Goal: Task Accomplishment & Management: Manage account settings

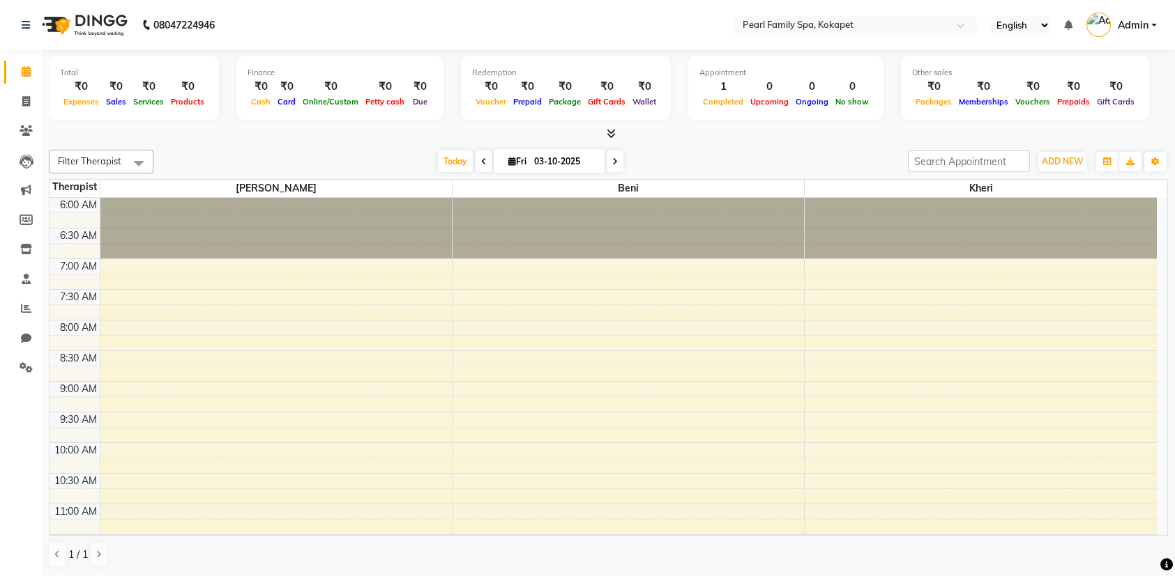
scroll to position [349, 0]
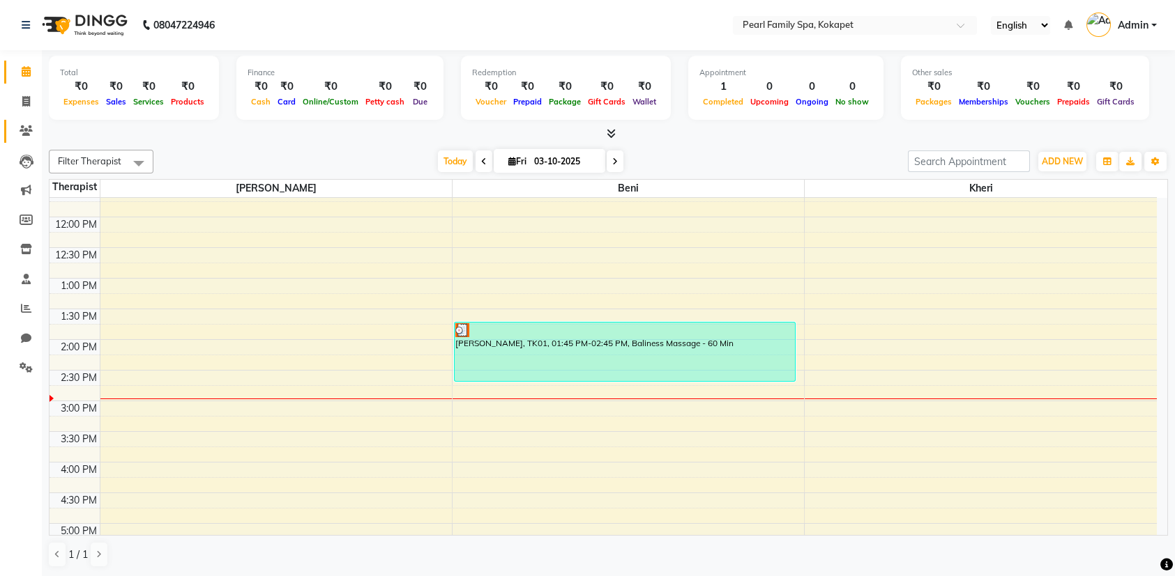
click at [13, 121] on link "Clients" at bounding box center [20, 131] width 33 height 23
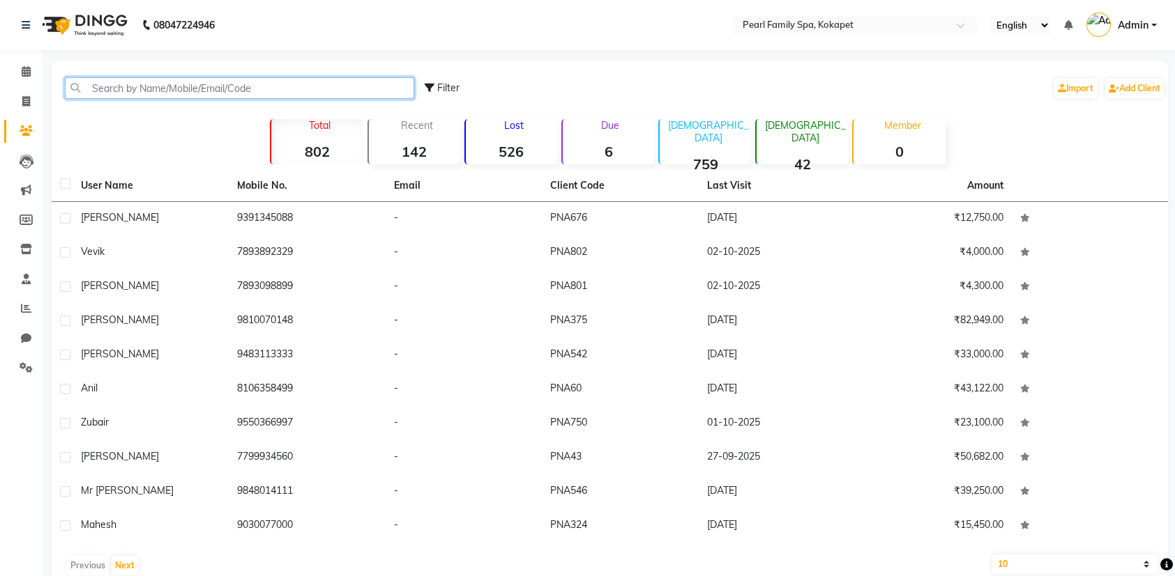
click at [284, 84] on input "text" at bounding box center [239, 88] width 349 height 22
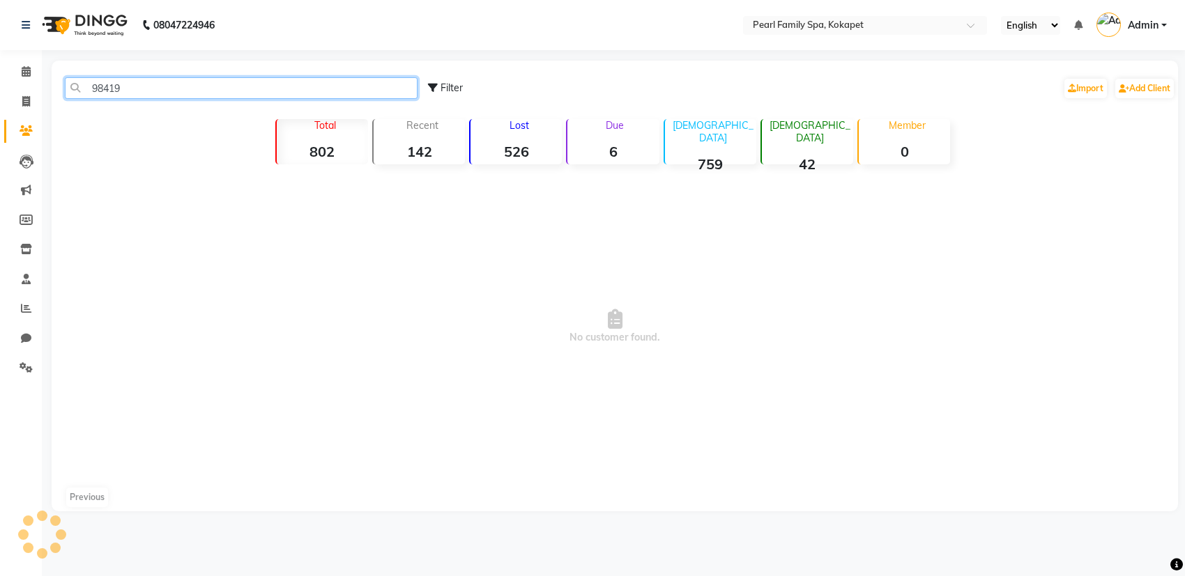
type input "984191"
drag, startPoint x: 284, startPoint y: 84, endPoint x: 54, endPoint y: 102, distance: 230.7
click at [54, 102] on div "984191 Filter Import Add Client" at bounding box center [614, 88] width 1121 height 44
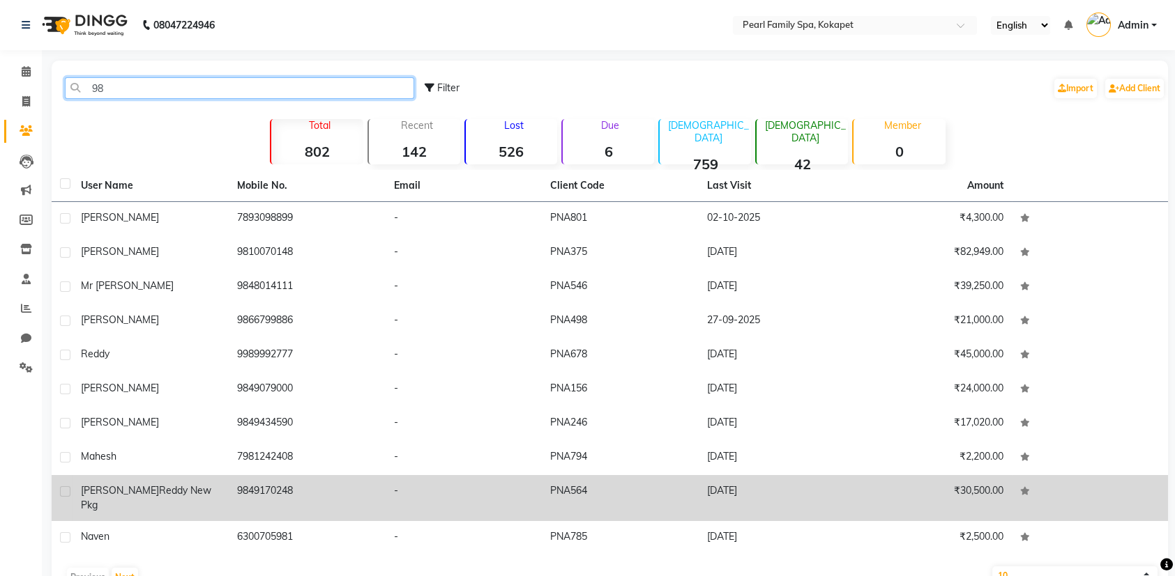
type input "98"
click at [137, 493] on span "Reddy new pkg" at bounding box center [146, 497] width 130 height 27
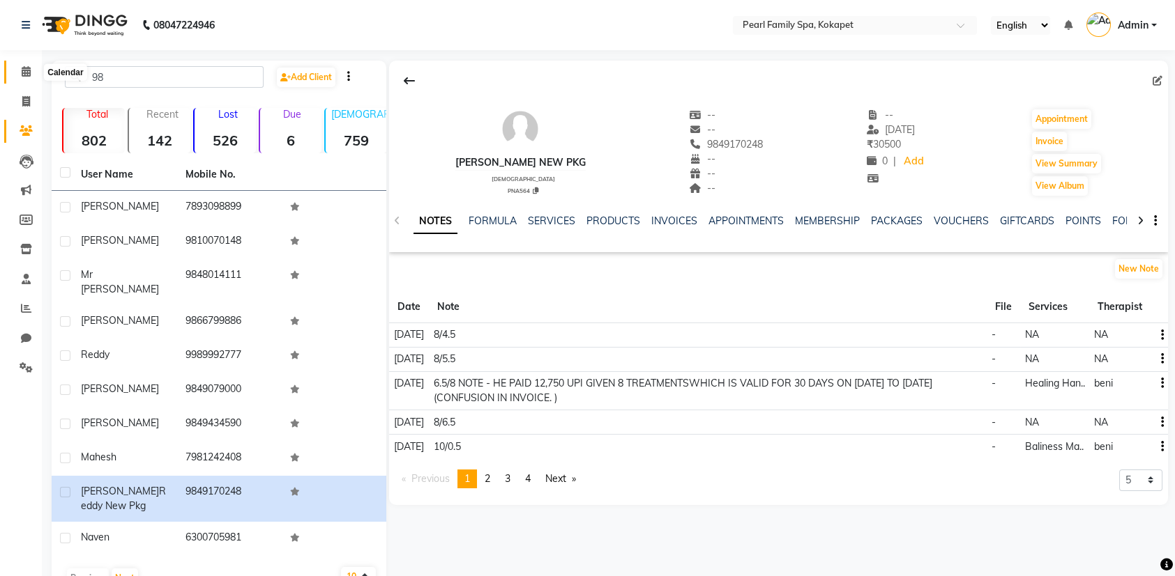
click at [22, 68] on icon at bounding box center [26, 71] width 9 height 10
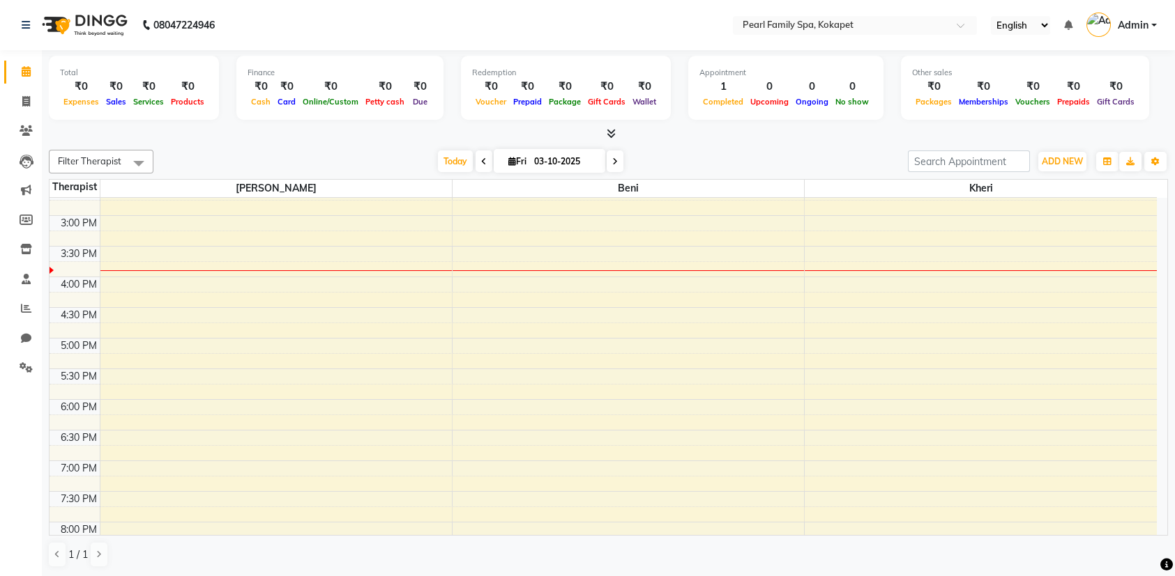
scroll to position [567, 0]
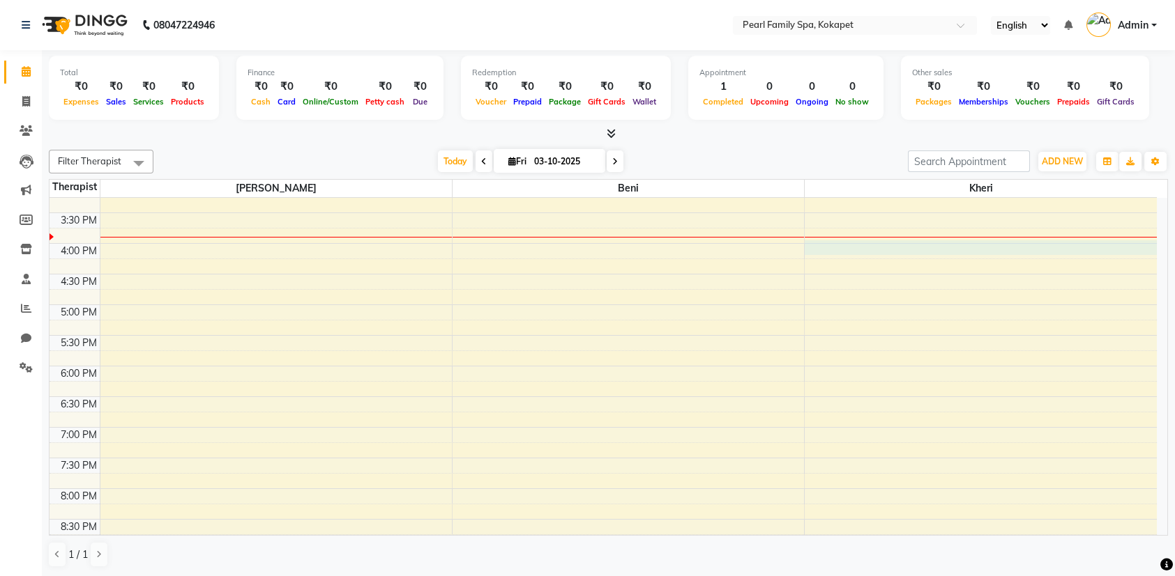
click at [857, 240] on div "6:00 AM 6:30 AM 7:00 AM 7:30 AM 8:00 AM 8:30 AM 9:00 AM 9:30 AM 10:00 AM 10:30 …" at bounding box center [602, 121] width 1107 height 981
select select "89285"
select select "960"
select select "tentative"
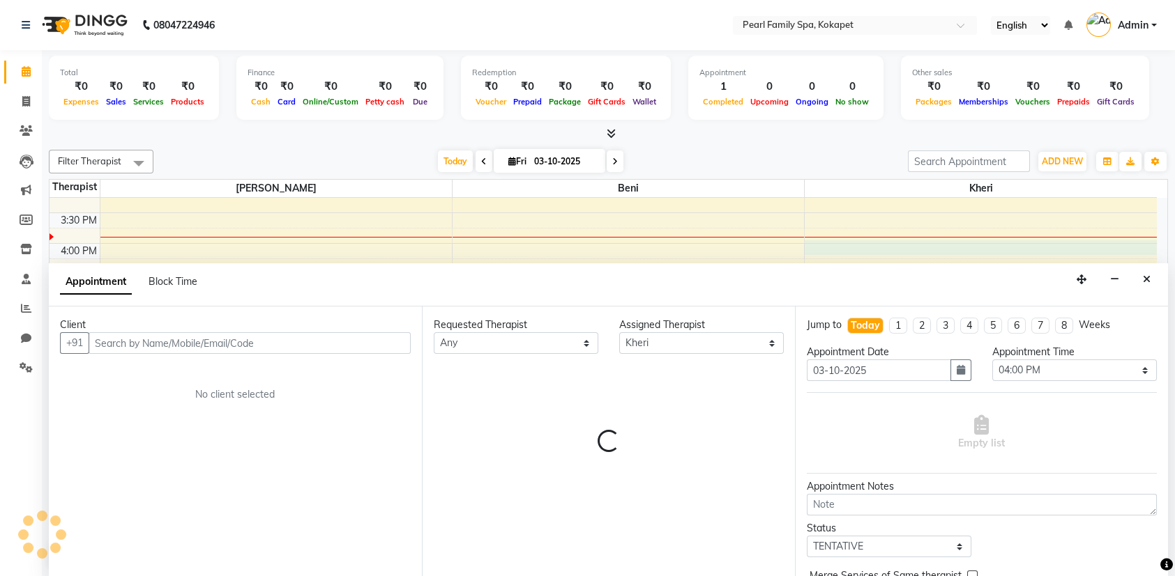
scroll to position [0, 0]
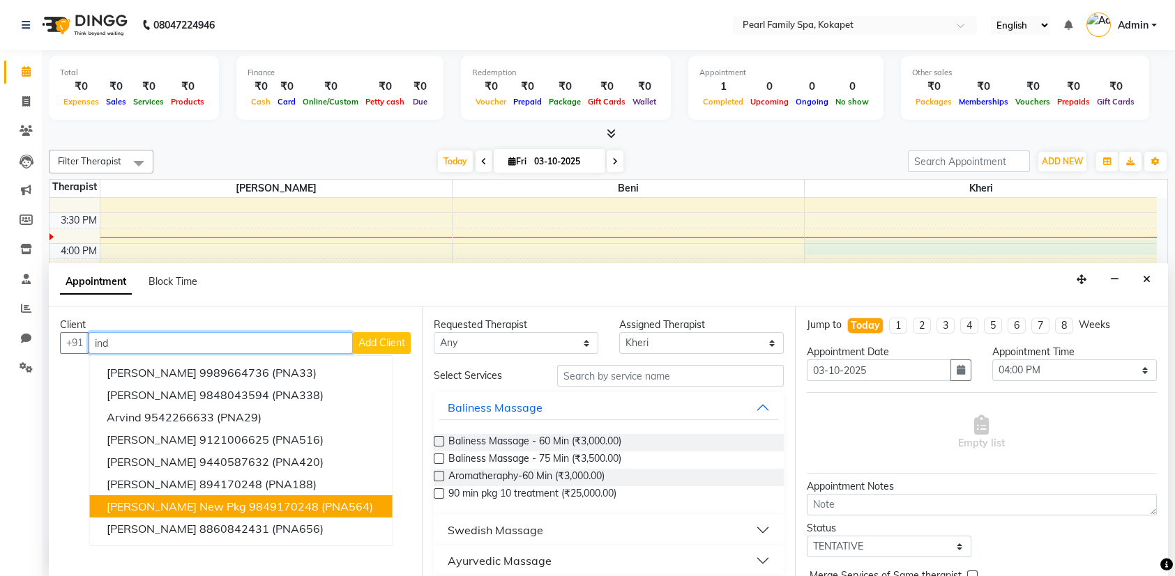
click at [114, 508] on span "[PERSON_NAME] new pkg" at bounding box center [176, 507] width 139 height 14
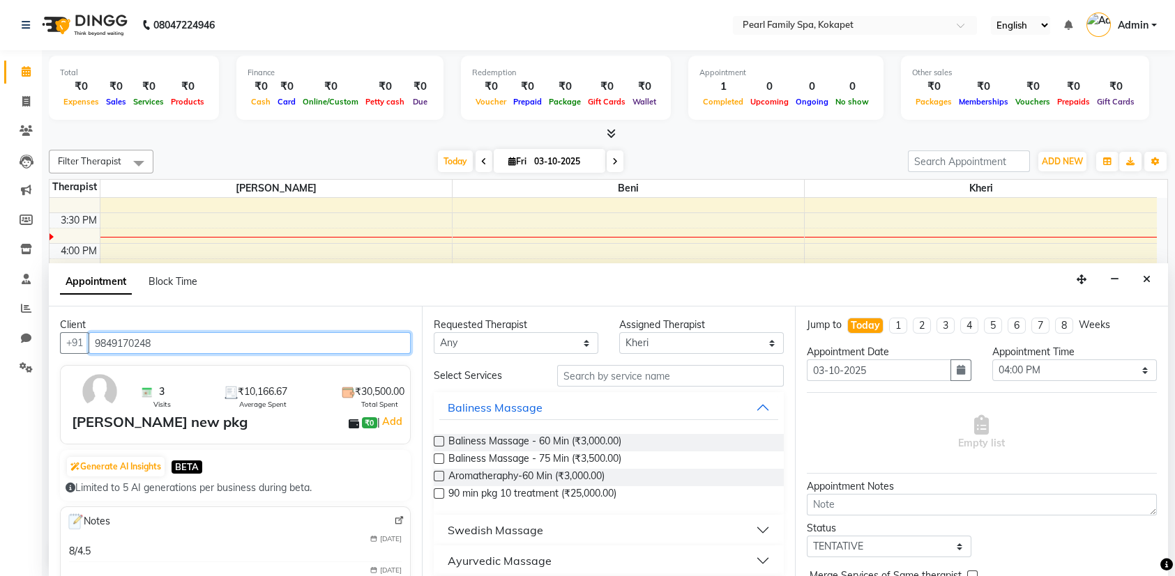
type input "9849170248"
click at [445, 441] on div "Baliness Massage - 60 Min (₹3,000.00)" at bounding box center [609, 442] width 350 height 17
click at [434, 438] on label at bounding box center [439, 441] width 10 height 10
click at [434, 438] on input "checkbox" at bounding box center [438, 442] width 9 height 9
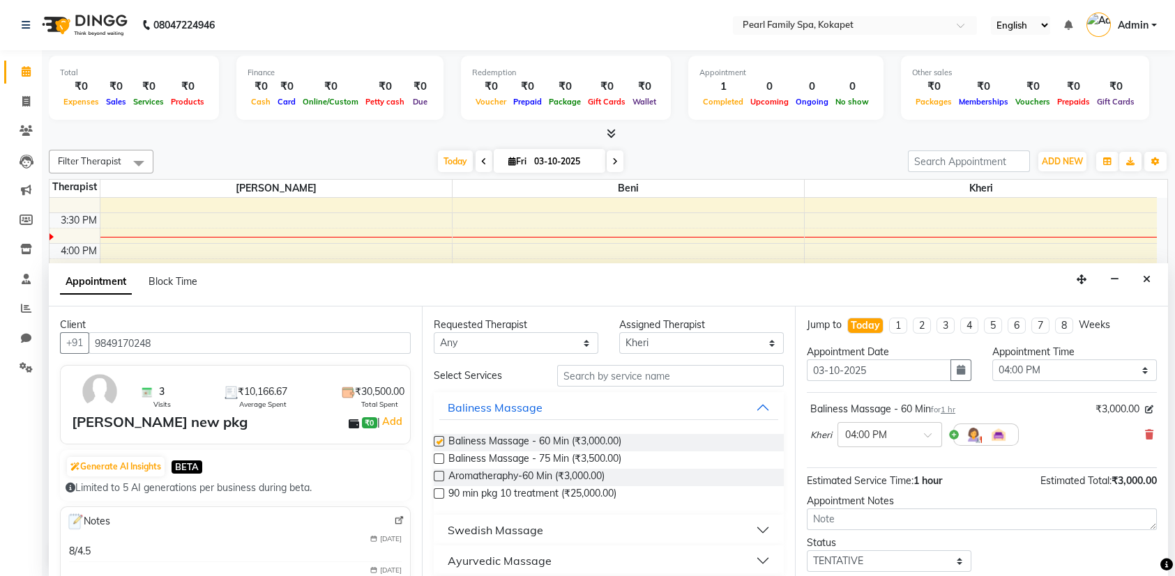
checkbox input "false"
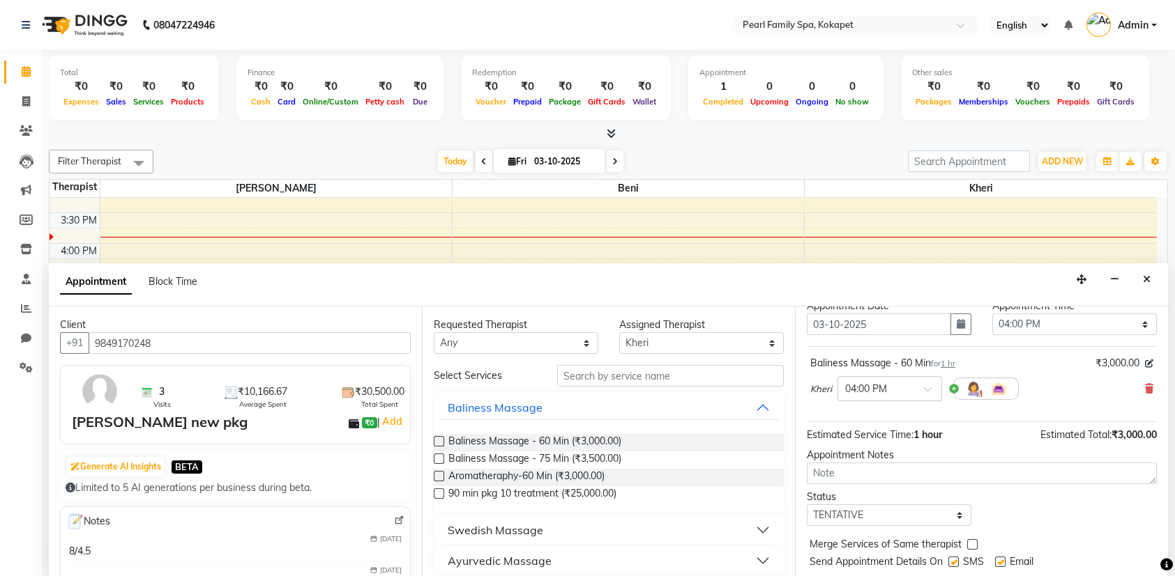
scroll to position [82, 0]
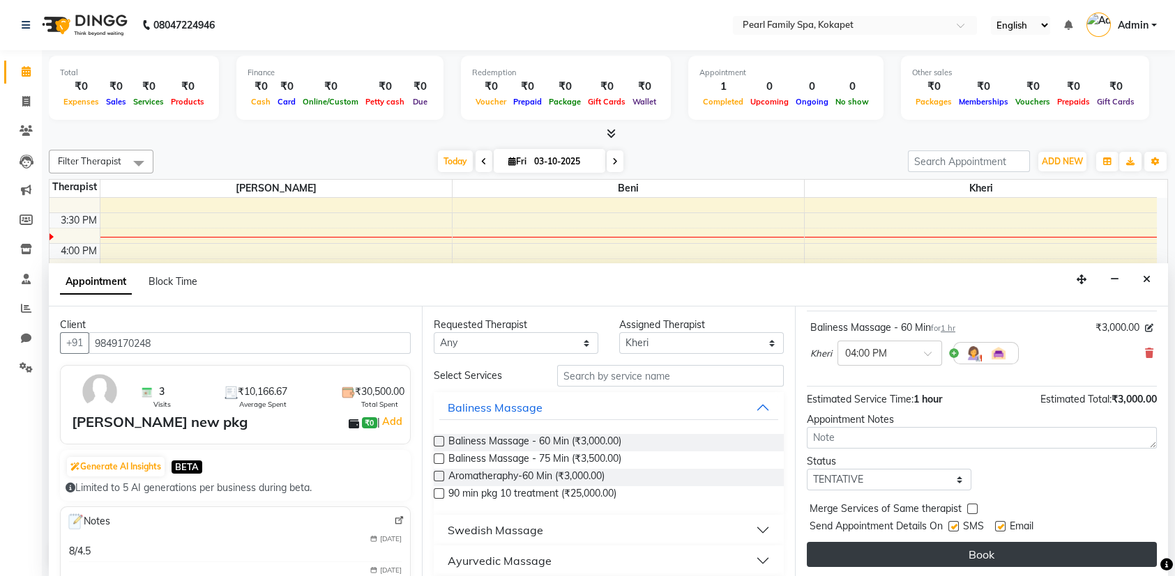
click at [809, 553] on button "Book" at bounding box center [982, 554] width 350 height 25
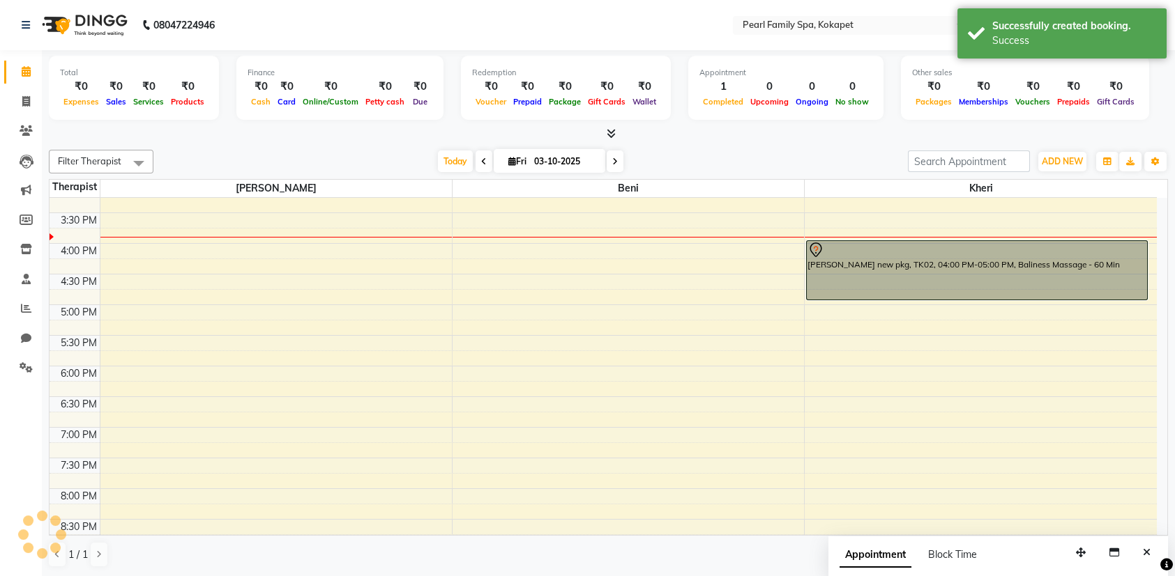
scroll to position [0, 0]
click at [29, 125] on span at bounding box center [26, 131] width 24 height 16
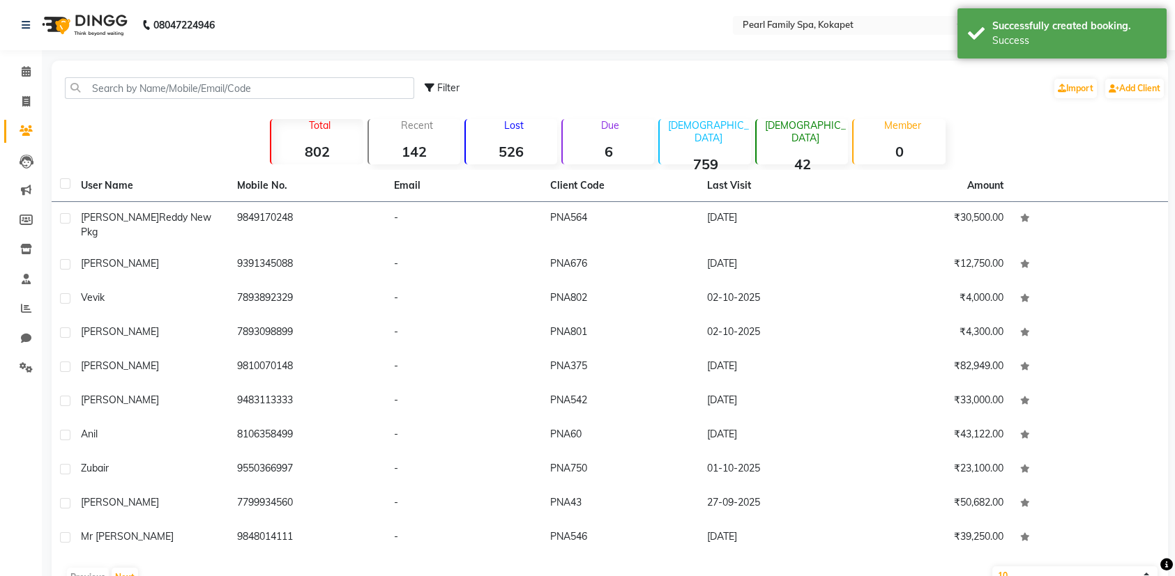
click at [31, 59] on li "Calendar" at bounding box center [21, 72] width 42 height 30
click at [29, 70] on icon at bounding box center [26, 71] width 9 height 10
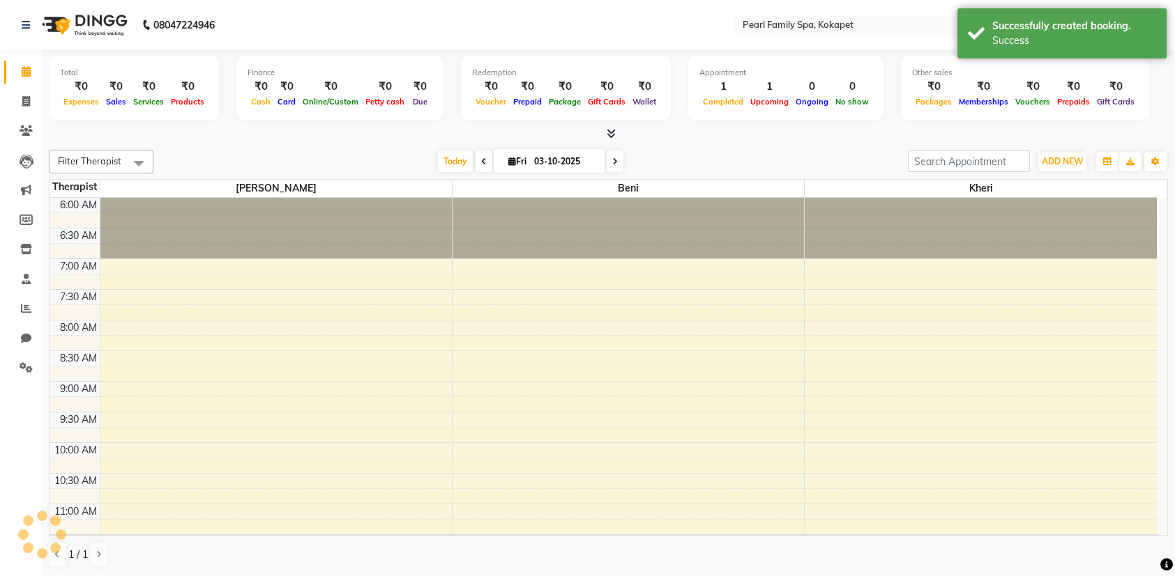
scroll to position [550, 0]
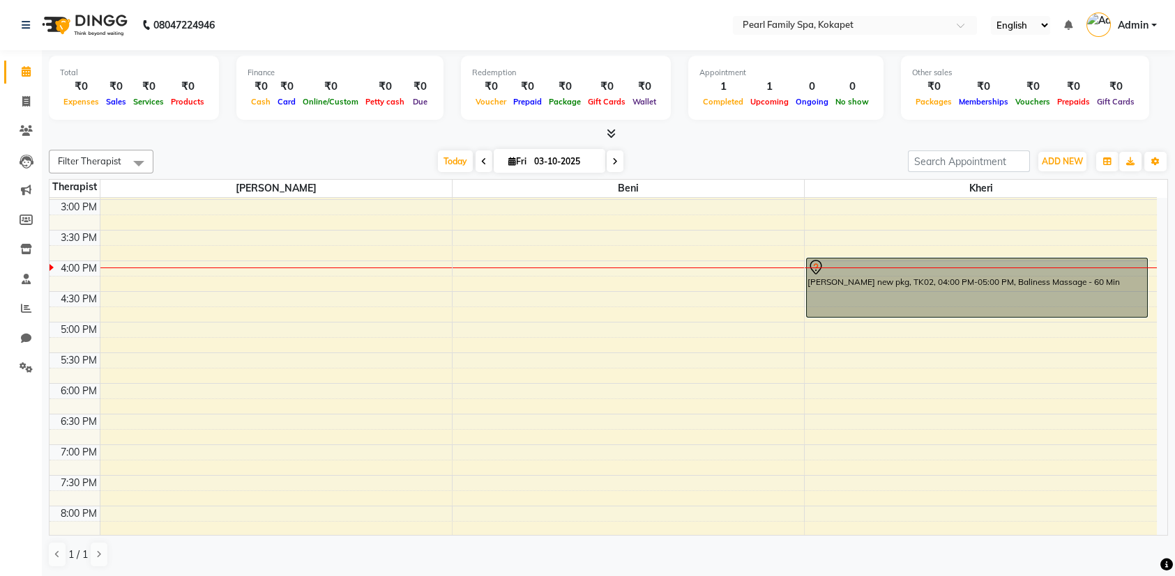
click at [922, 505] on div "6:00 AM 6:30 AM 7:00 AM 7:30 AM 8:00 AM 8:30 AM 9:00 AM 9:30 AM 10:00 AM 10:30 …" at bounding box center [602, 138] width 1107 height 981
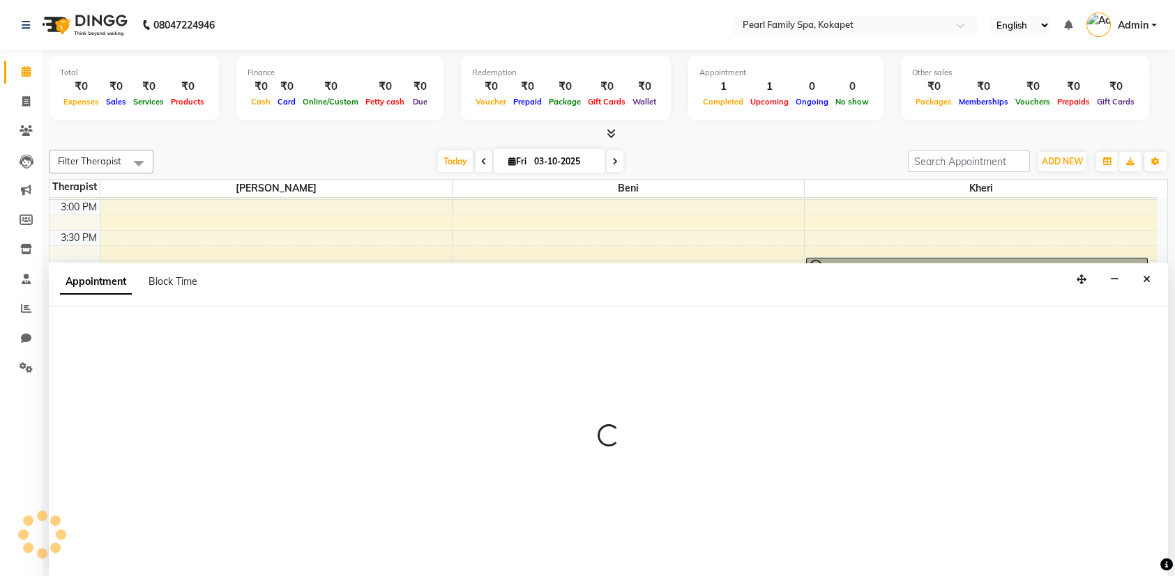
scroll to position [0, 0]
select select "89285"
select select "1200"
select select "tentative"
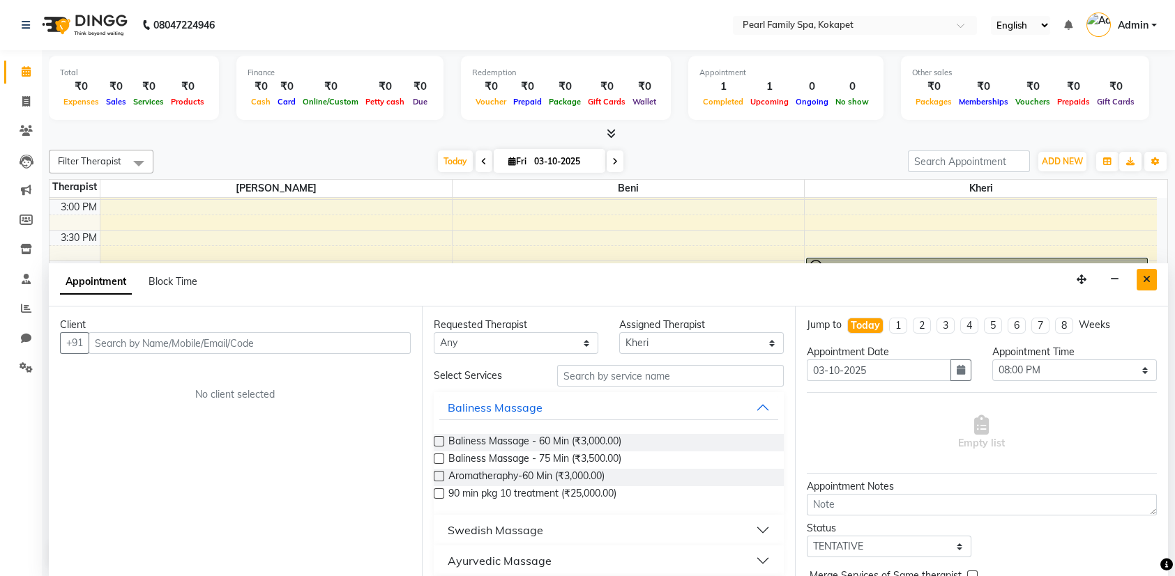
click at [1143, 284] on button "Close" at bounding box center [1146, 280] width 20 height 22
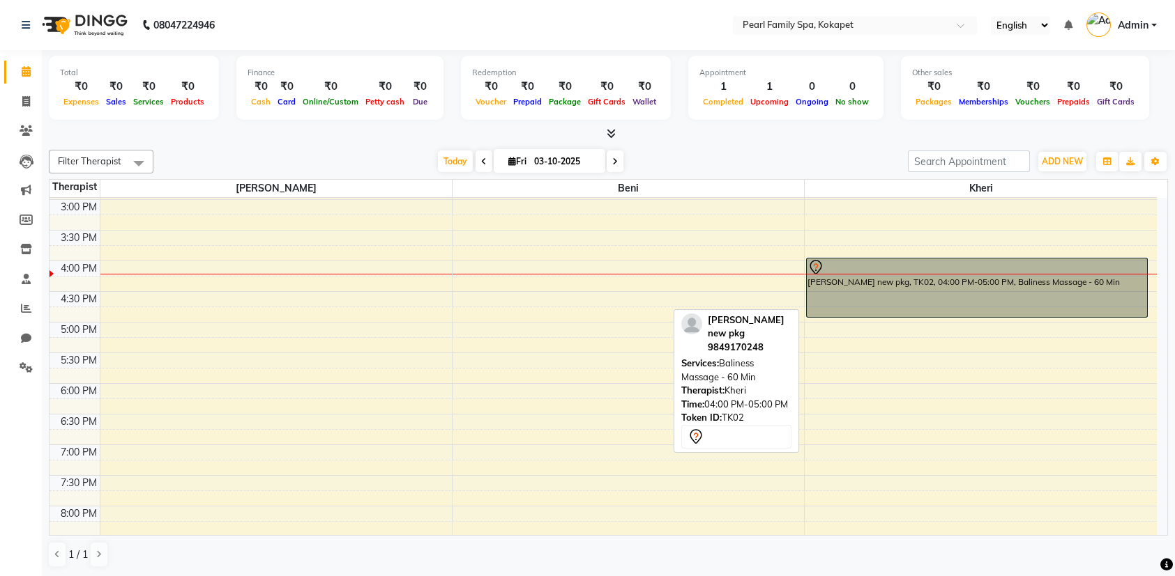
click at [815, 287] on div "[PERSON_NAME] new pkg, TK02, 04:00 PM-05:00 PM, Baliness Massage - 60 Min" at bounding box center [977, 288] width 340 height 59
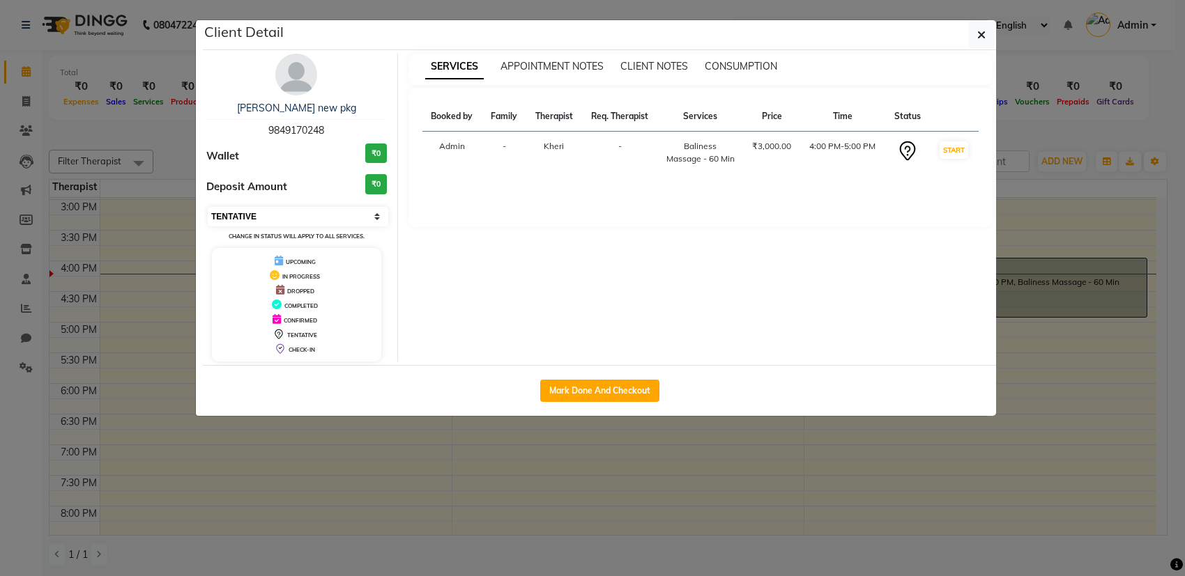
click at [320, 221] on select "Select IN SERVICE CONFIRMED TENTATIVE CHECK IN MARK DONE DROPPED UPCOMING" at bounding box center [298, 217] width 181 height 20
select select "2"
click at [208, 207] on select "Select IN SERVICE CONFIRMED TENTATIVE CHECK IN MARK DONE DROPPED UPCOMING" at bounding box center [298, 217] width 181 height 20
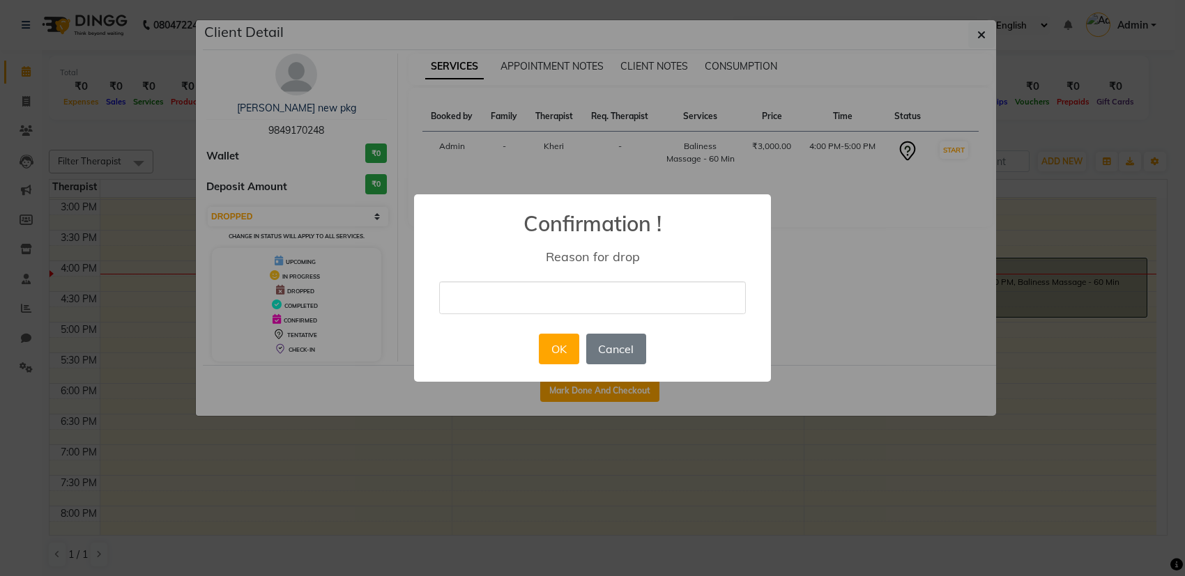
click at [479, 296] on input "text" at bounding box center [592, 298] width 307 height 33
type input "change"
click at [563, 352] on button "OK" at bounding box center [559, 349] width 40 height 31
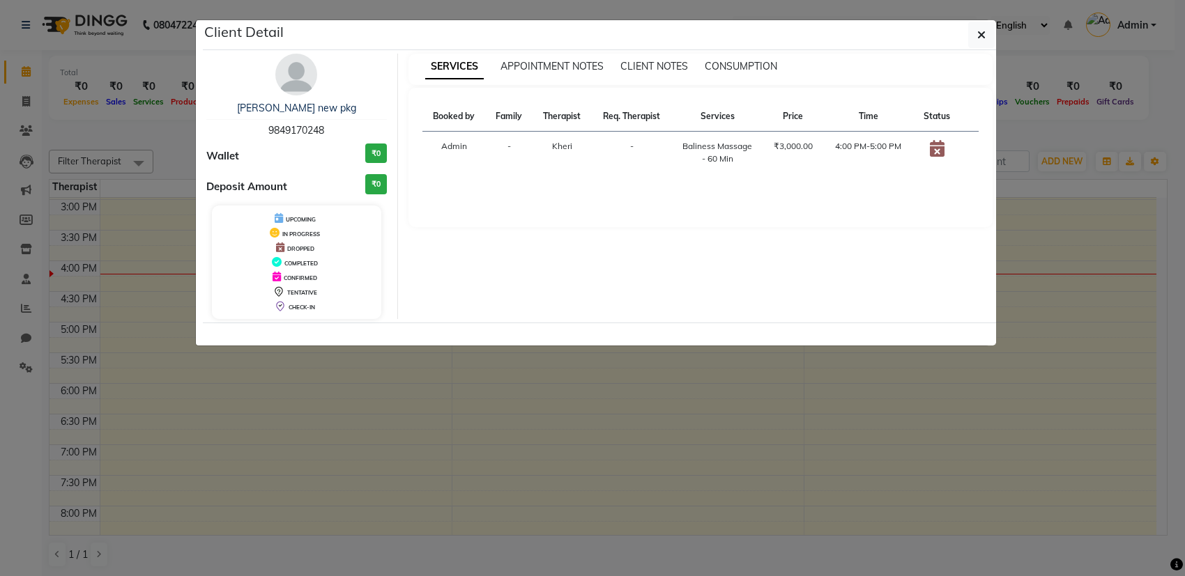
click at [108, 282] on ngb-modal-window "Client Detail [PERSON_NAME] new pkg 9849170248 Wallet ₹0 Deposit Amount ₹0 UPCO…" at bounding box center [592, 288] width 1185 height 576
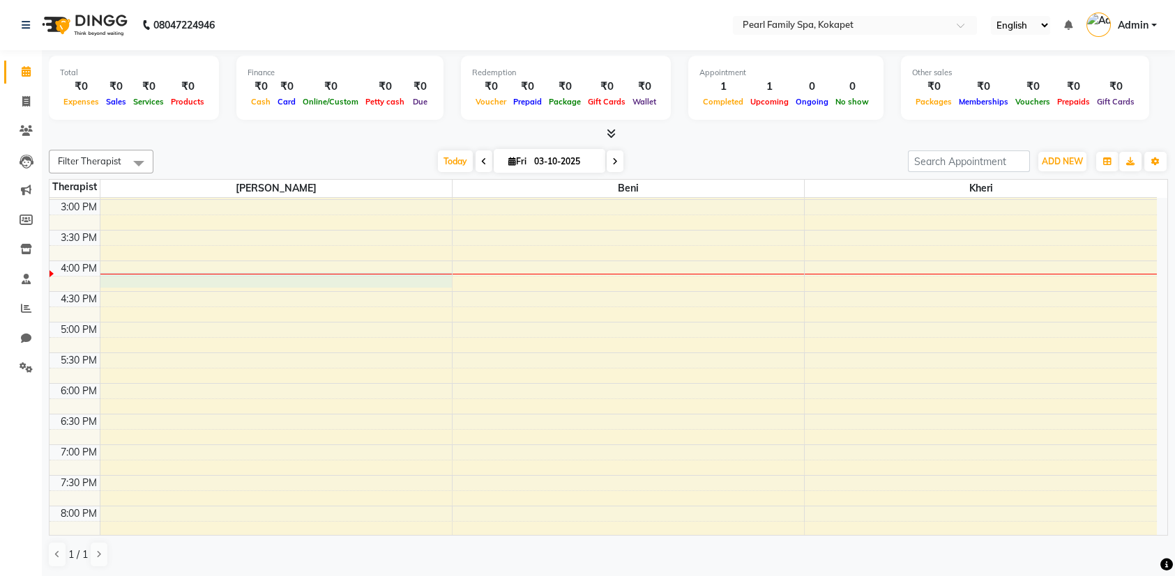
click at [207, 277] on div "6:00 AM 6:30 AM 7:00 AM 7:30 AM 8:00 AM 8:30 AM 9:00 AM 9:30 AM 10:00 AM 10:30 …" at bounding box center [602, 138] width 1107 height 981
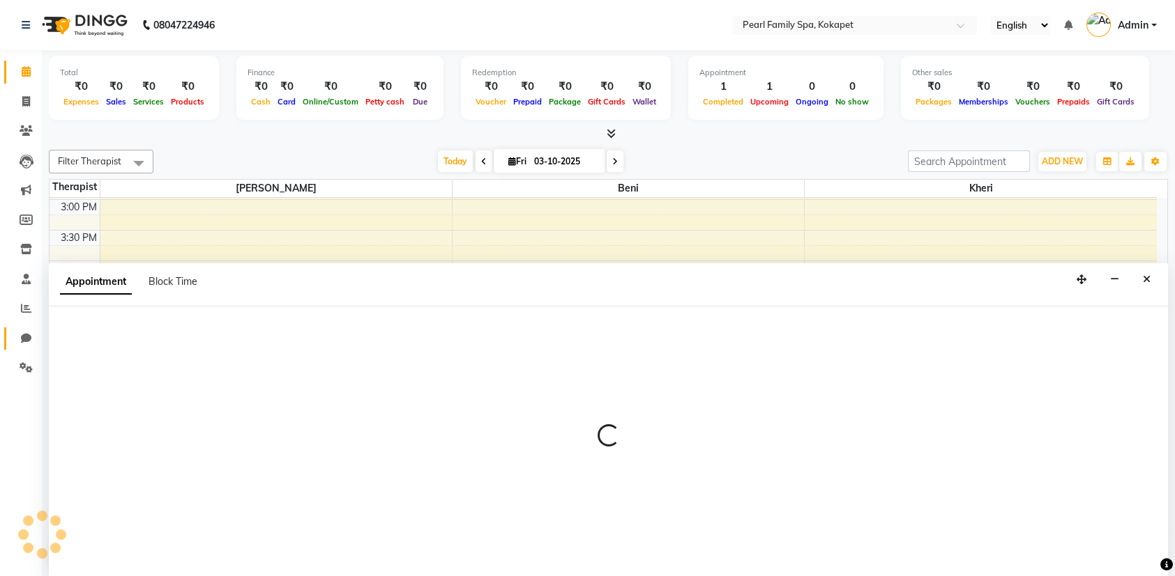
select select "86778"
select select "975"
select select "tentative"
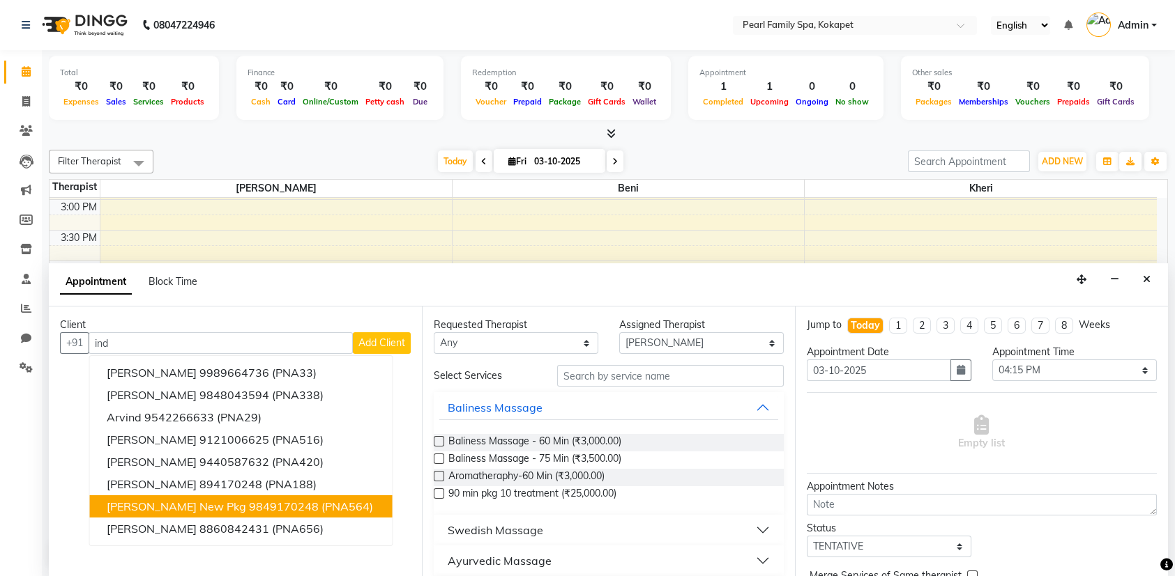
click at [176, 501] on span "[PERSON_NAME] new pkg" at bounding box center [176, 507] width 139 height 14
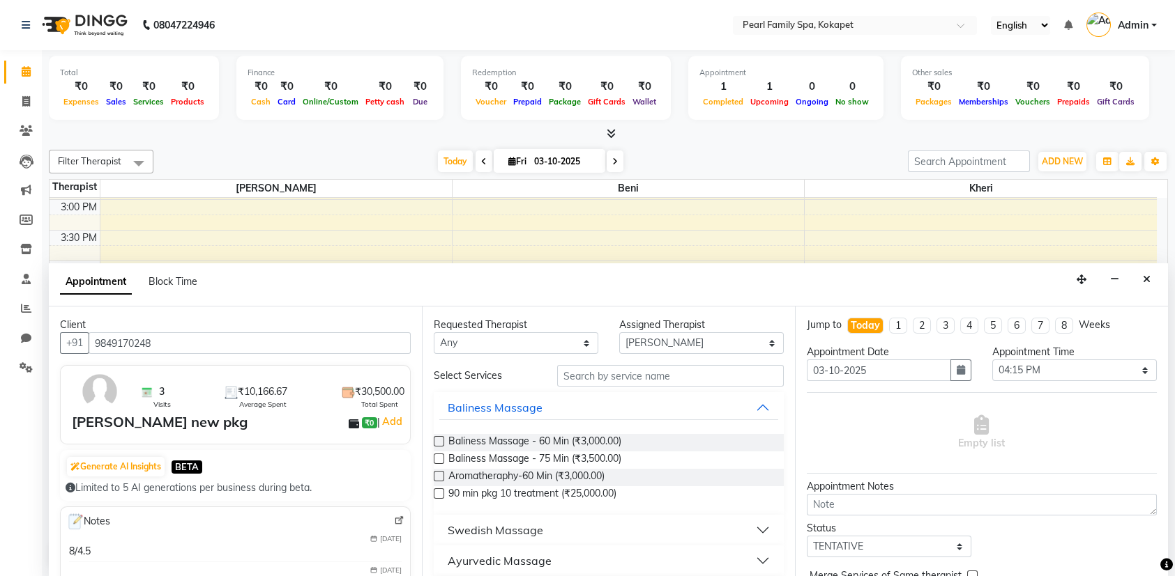
type input "9849170248"
click at [439, 441] on label at bounding box center [439, 441] width 10 height 10
click at [439, 441] on input "checkbox" at bounding box center [438, 442] width 9 height 9
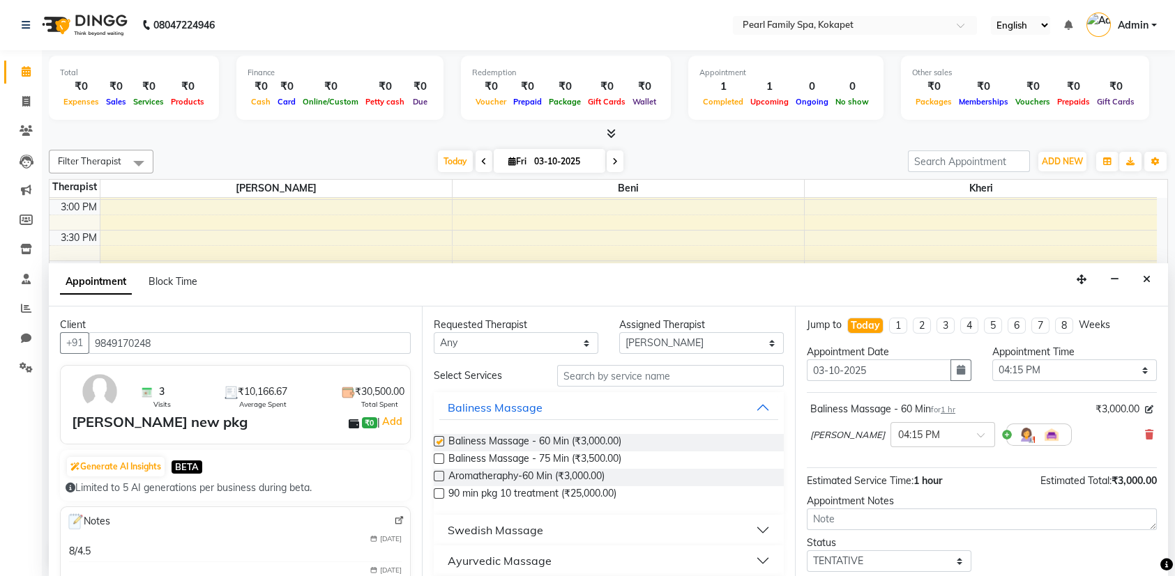
checkbox input "false"
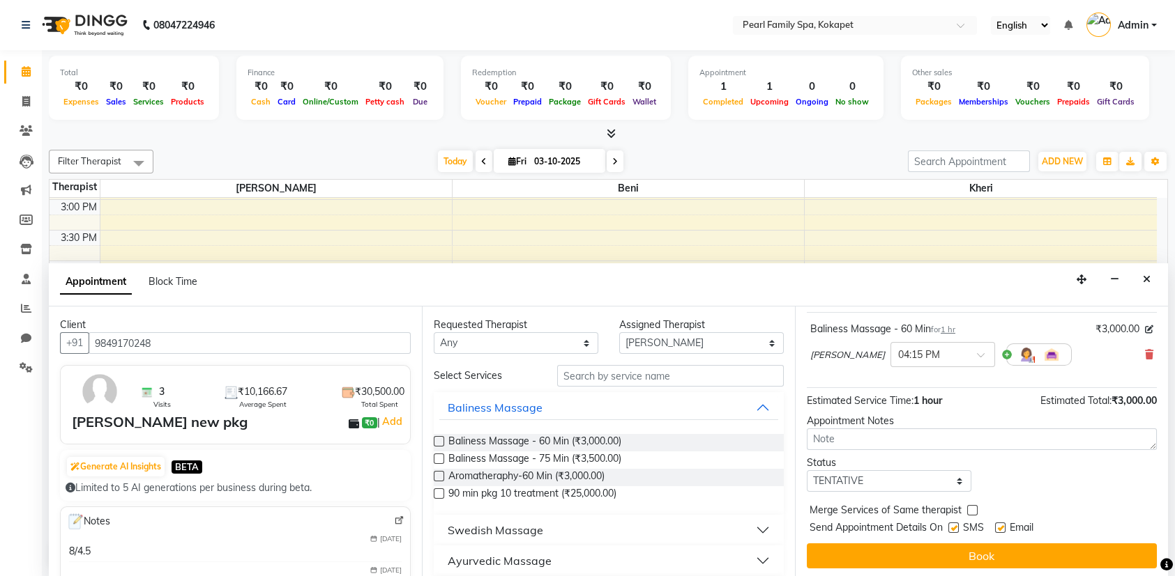
scroll to position [82, 0]
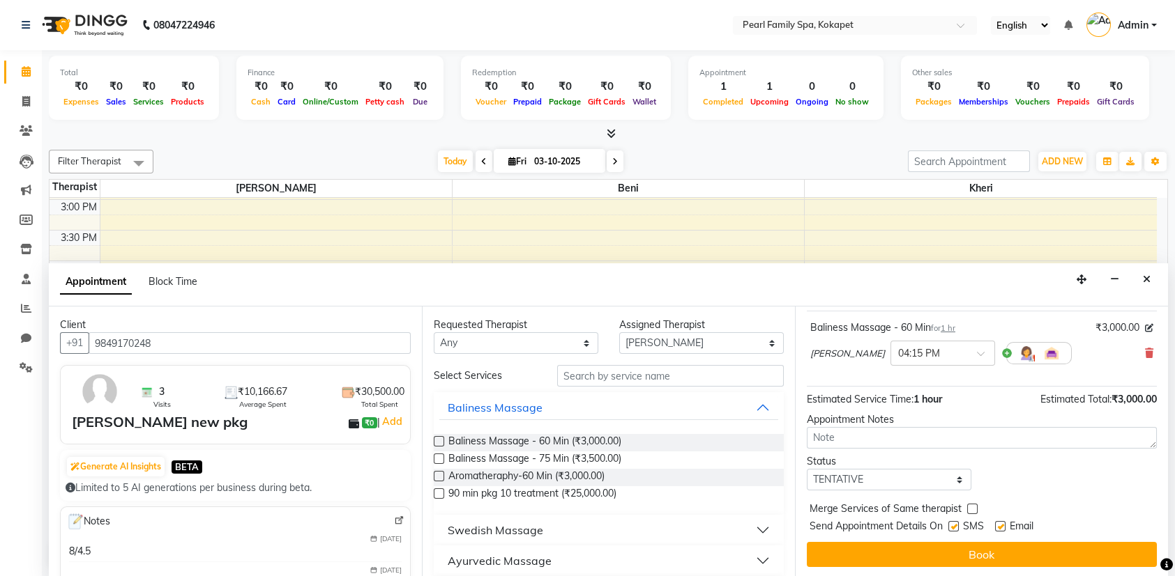
click at [884, 570] on div "Jump to [DATE] 1 2 3 4 5 6 7 8 Weeks Appointment Date [DATE] Appointment Time S…" at bounding box center [981, 442] width 373 height 270
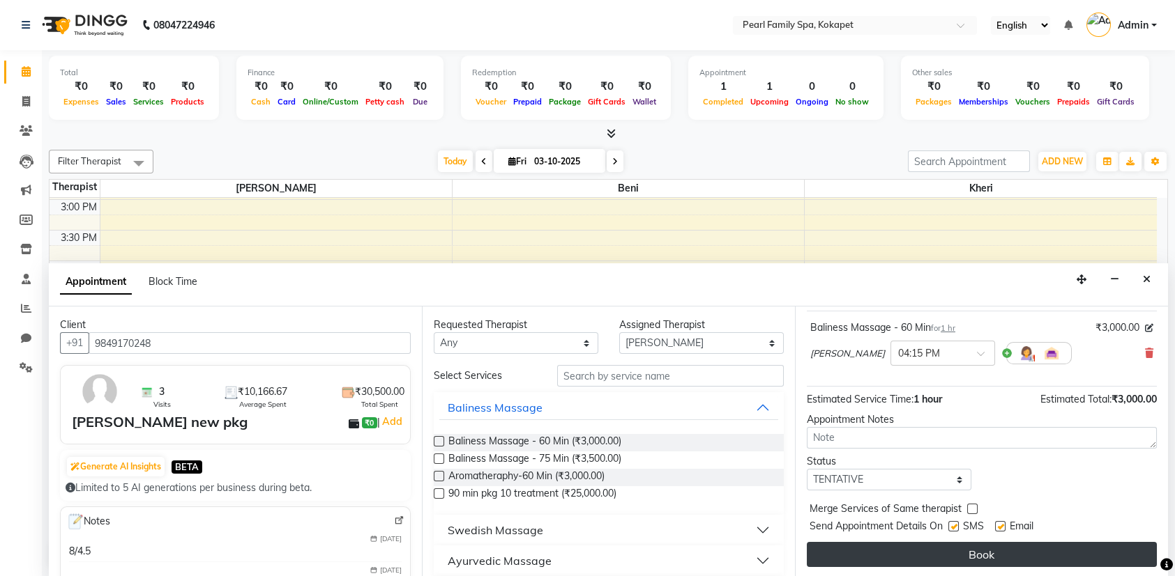
click at [884, 554] on button "Book" at bounding box center [982, 554] width 350 height 25
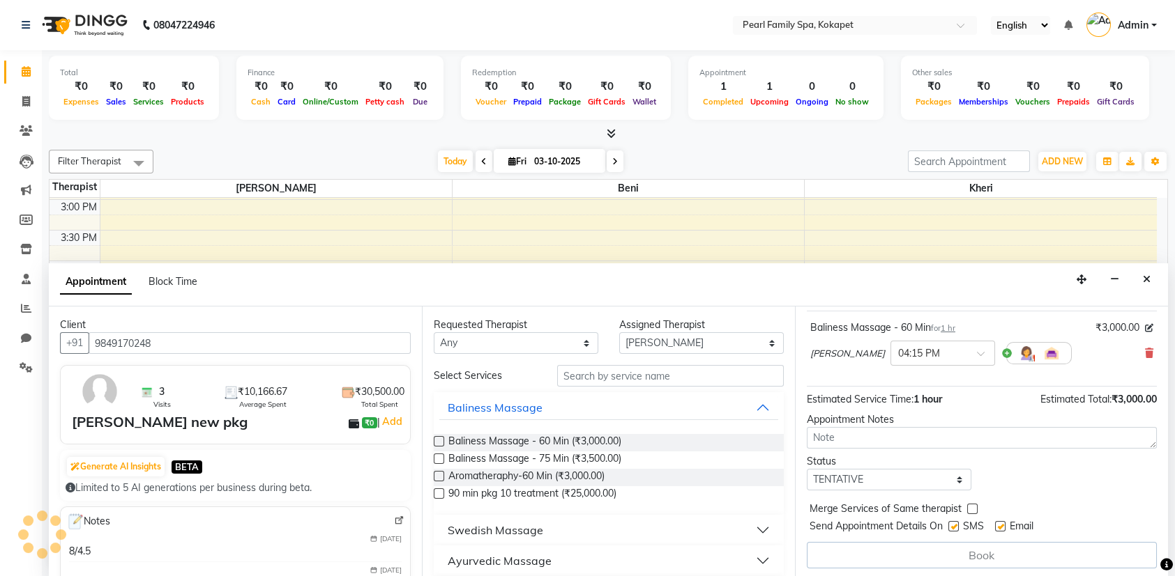
scroll to position [0, 0]
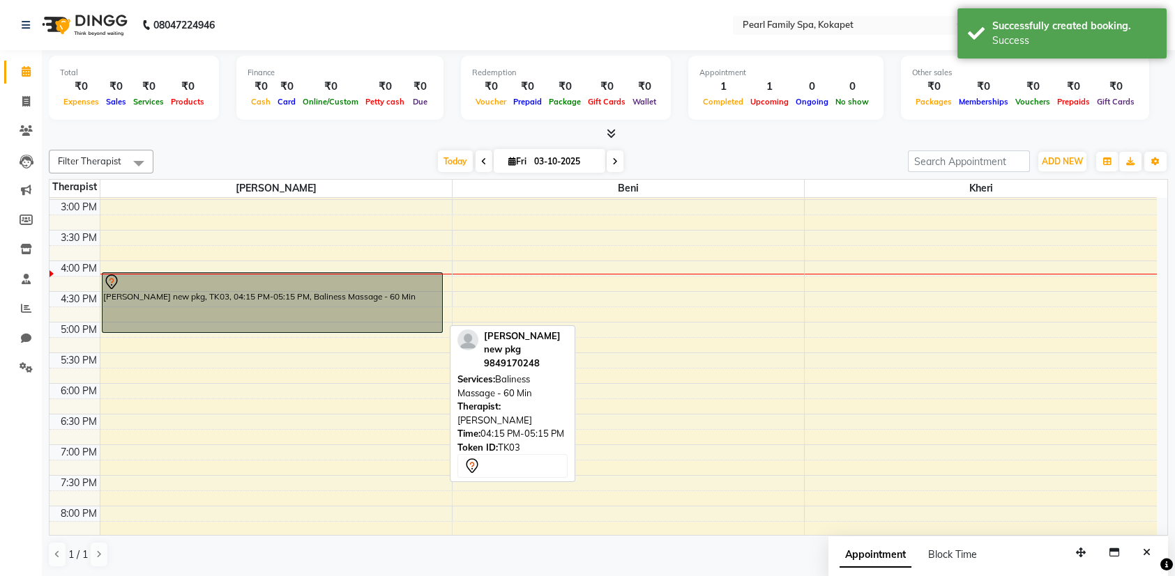
click at [179, 334] on div at bounding box center [272, 333] width 340 height 6
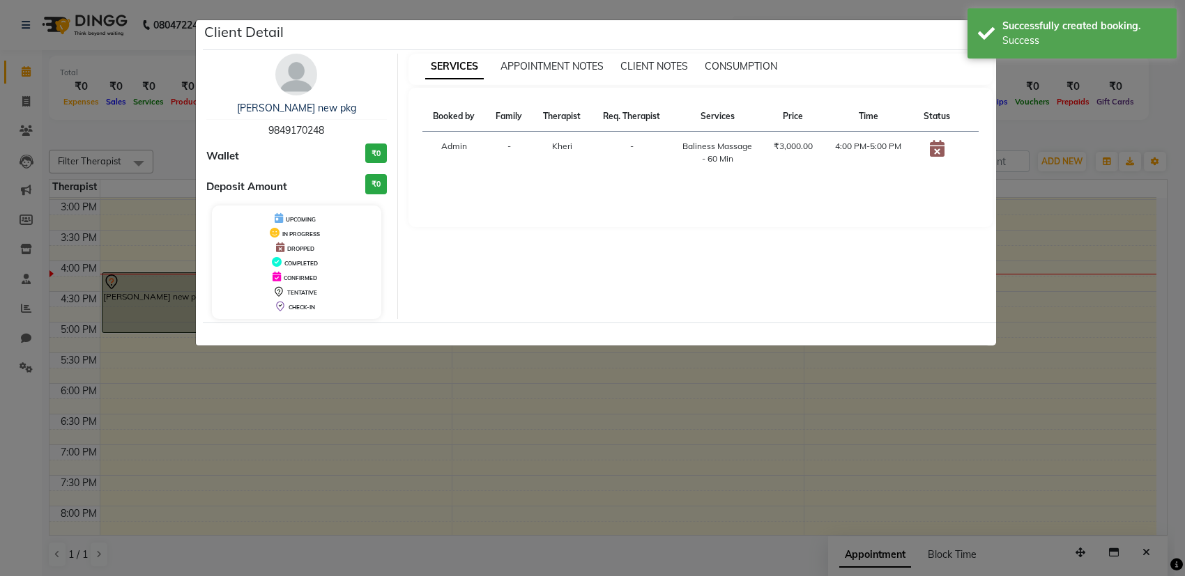
select select "7"
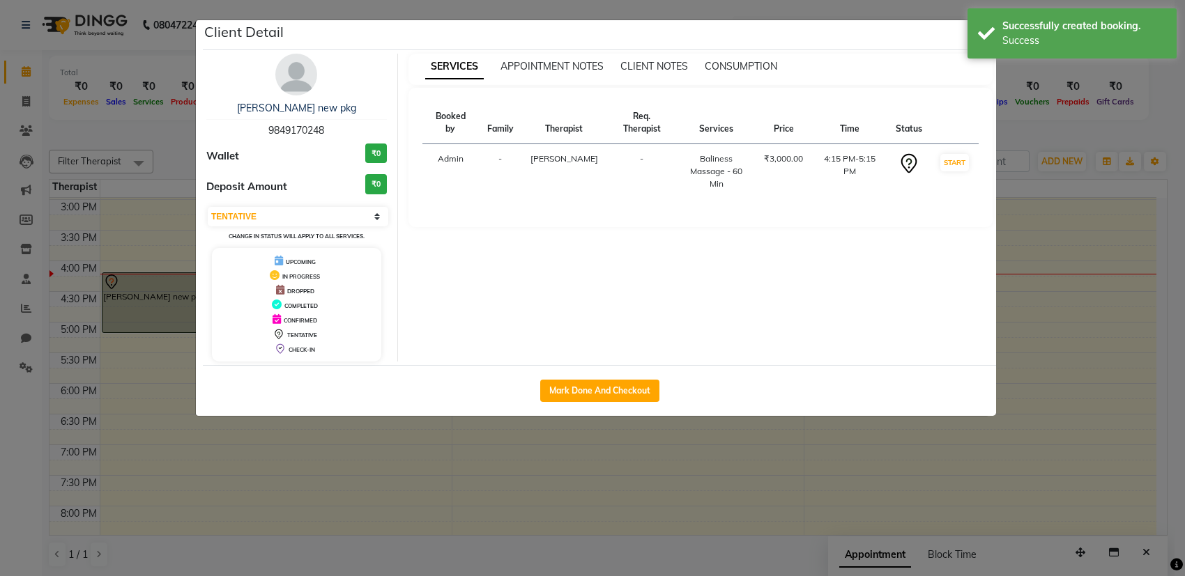
click at [115, 408] on ngb-modal-window "Client Detail [PERSON_NAME] new pkg 9849170248 Wallet ₹0 Deposit Amount ₹0 Sele…" at bounding box center [592, 288] width 1185 height 576
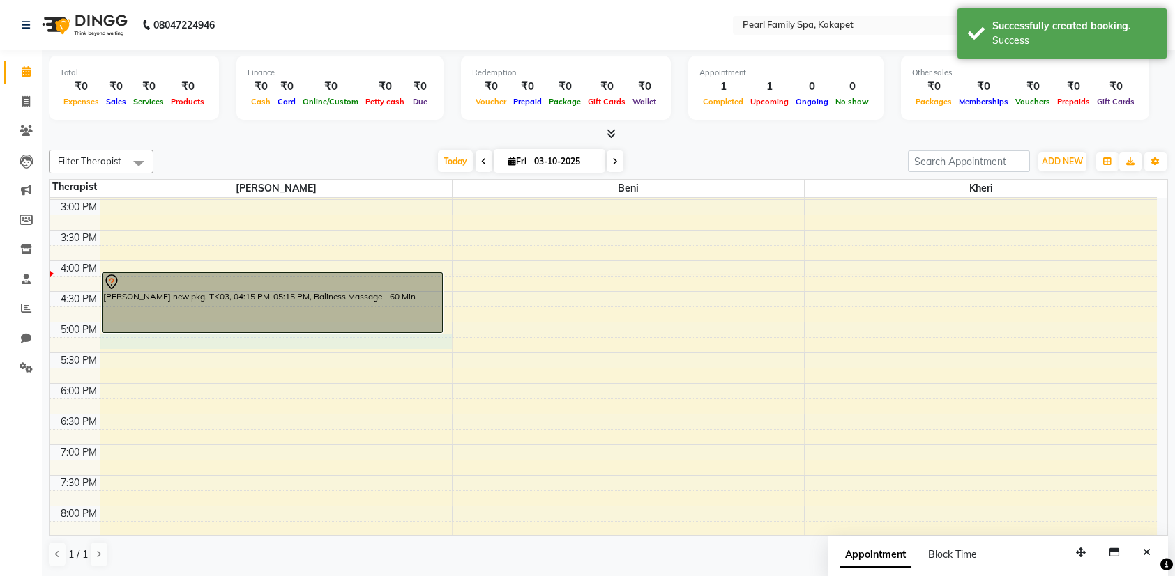
click at [170, 338] on div "6:00 AM 6:30 AM 7:00 AM 7:30 AM 8:00 AM 8:30 AM 9:00 AM 9:30 AM 10:00 AM 10:30 …" at bounding box center [602, 138] width 1107 height 981
select select "86778"
select select "1035"
select select "tentative"
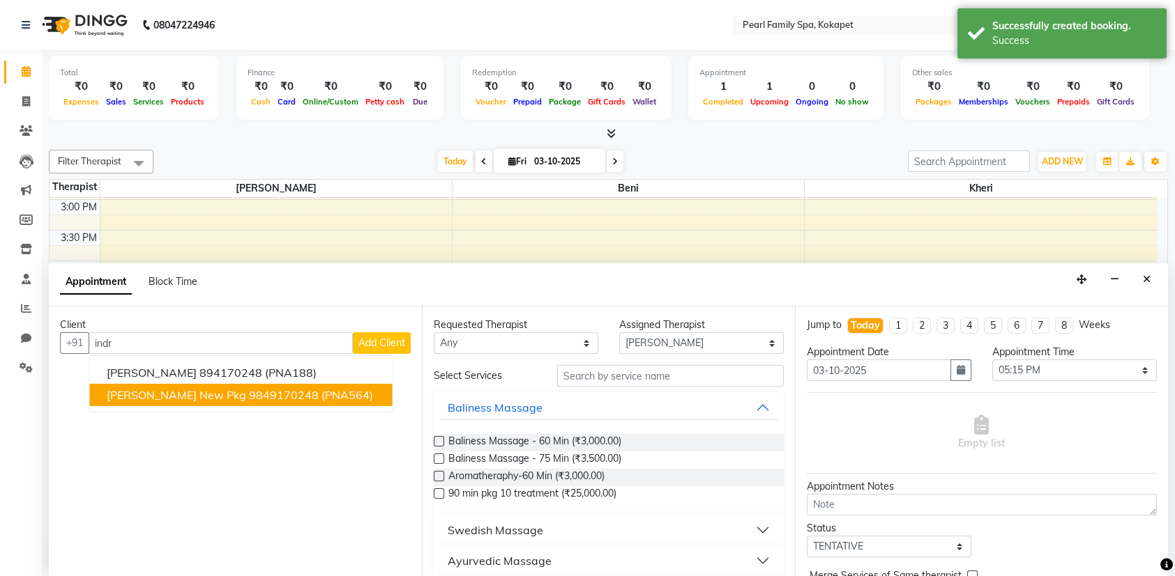
click at [170, 391] on span "[PERSON_NAME] new pkg" at bounding box center [176, 395] width 139 height 14
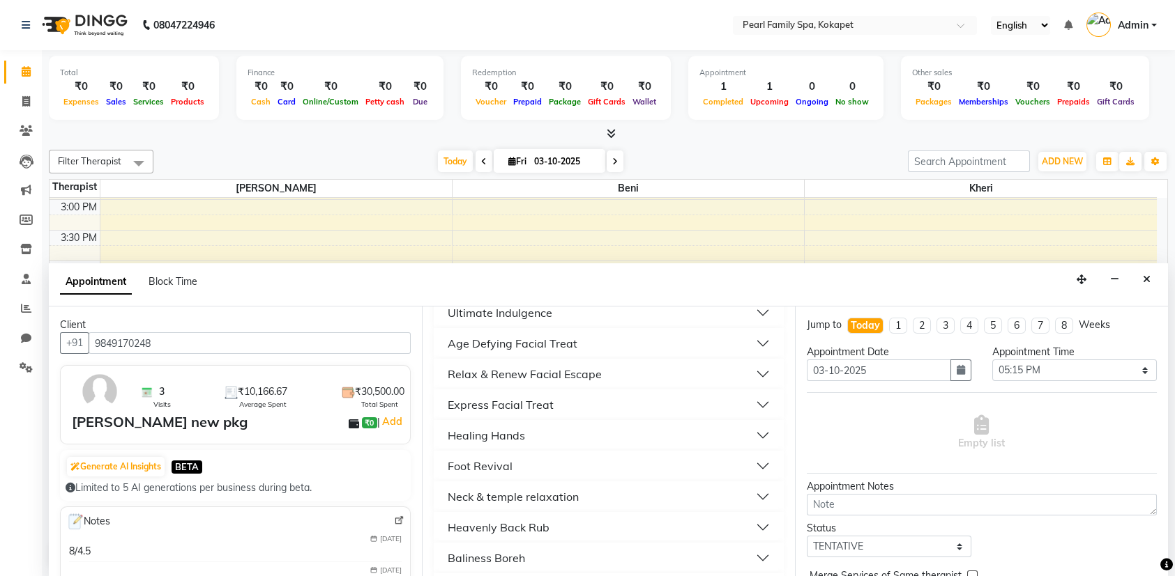
scroll to position [488, 0]
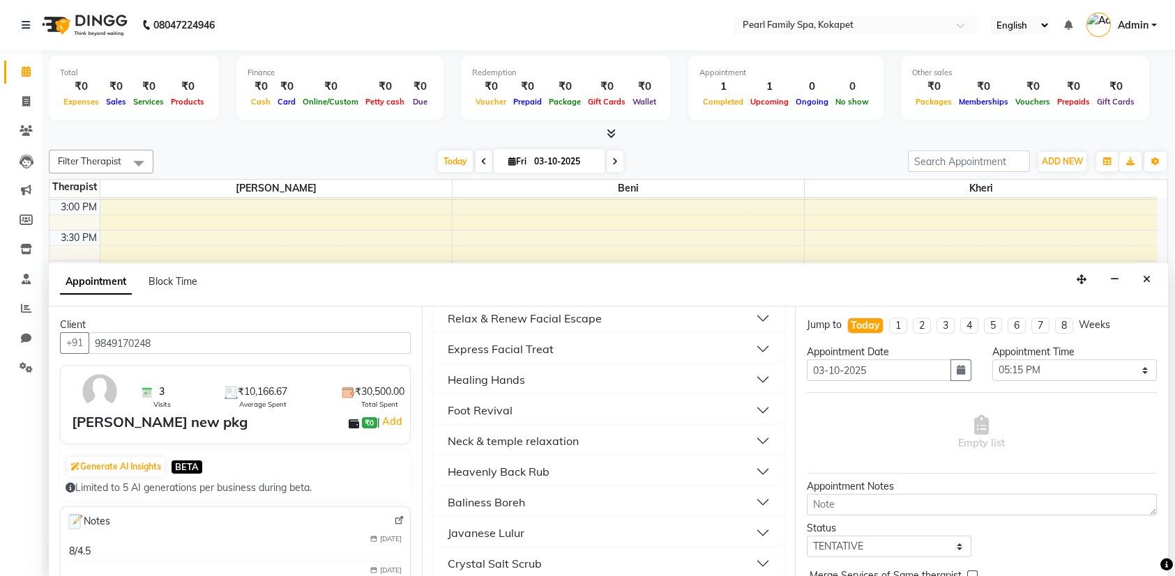
type input "9849170248"
click at [466, 379] on div "Healing Hands" at bounding box center [486, 380] width 77 height 17
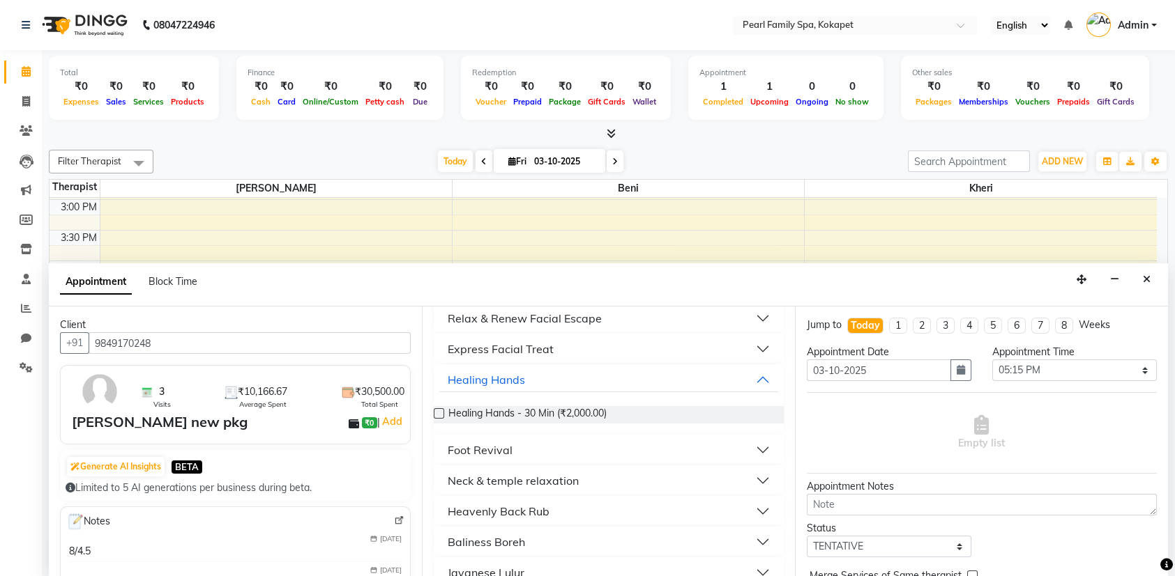
click at [438, 412] on label at bounding box center [439, 413] width 10 height 10
click at [438, 412] on input "checkbox" at bounding box center [438, 415] width 9 height 9
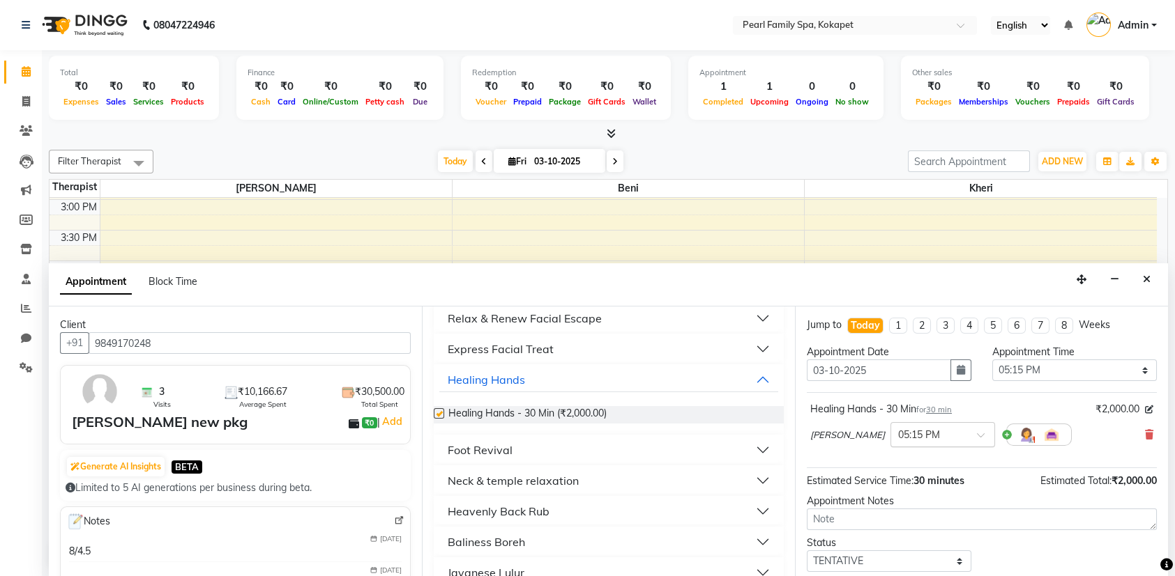
checkbox input "false"
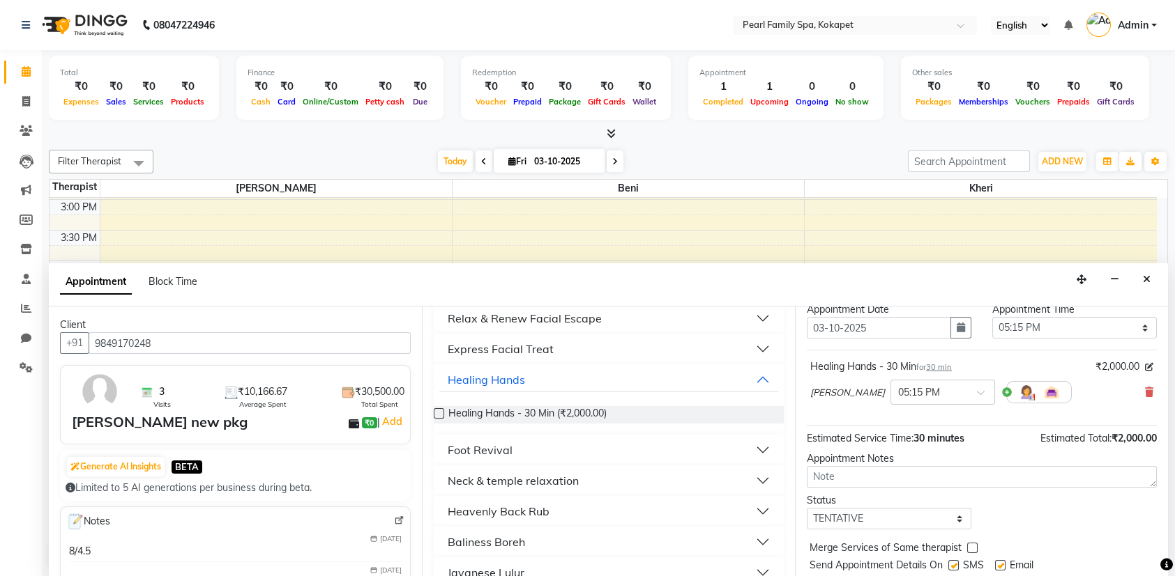
scroll to position [82, 0]
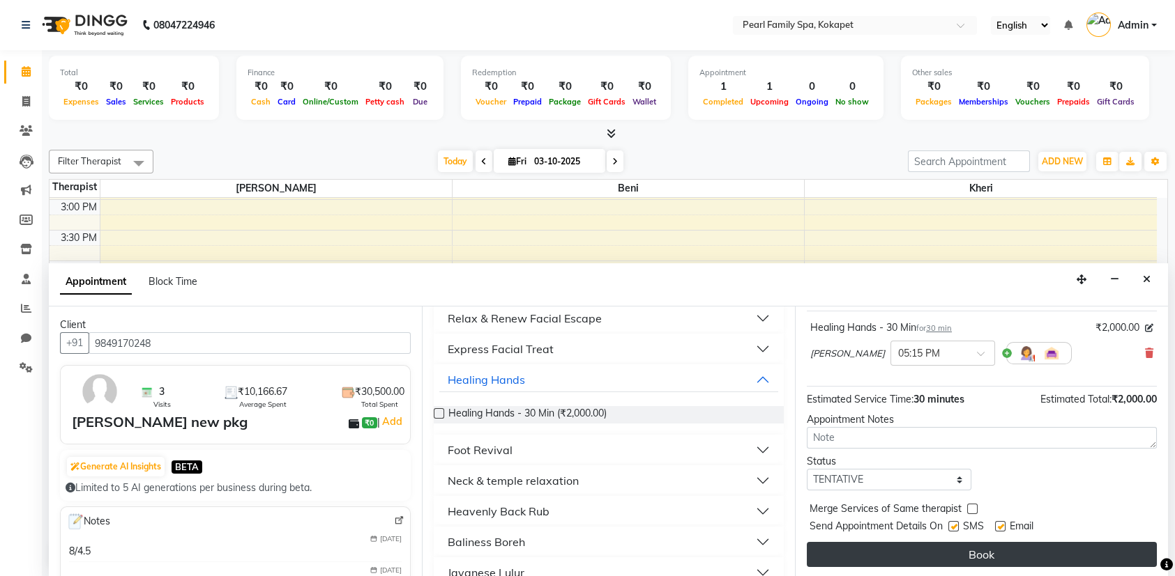
click at [901, 556] on button "Book" at bounding box center [982, 554] width 350 height 25
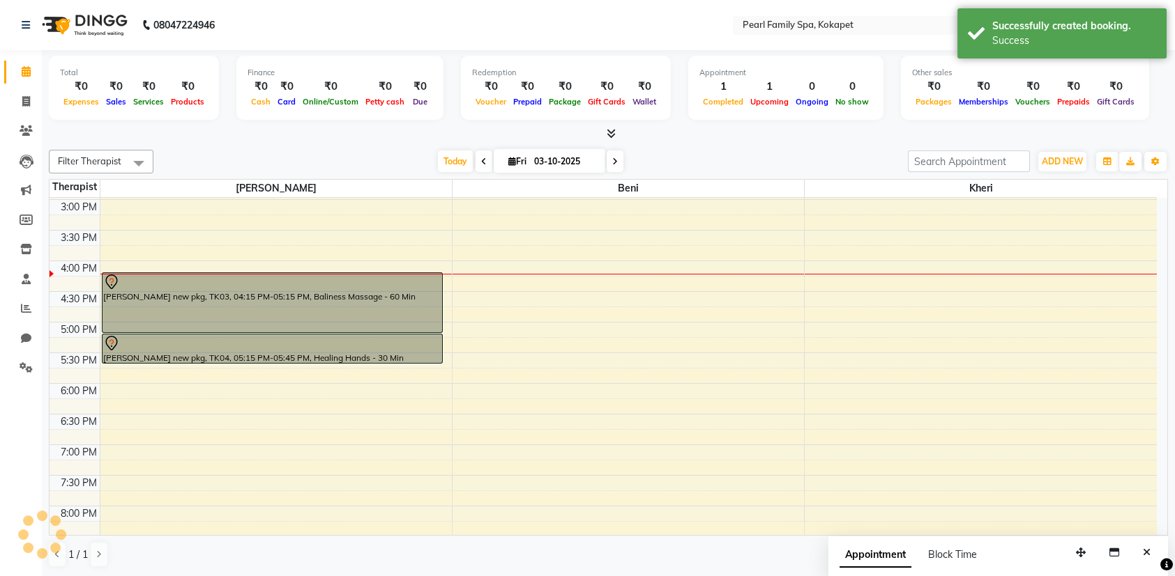
scroll to position [0, 0]
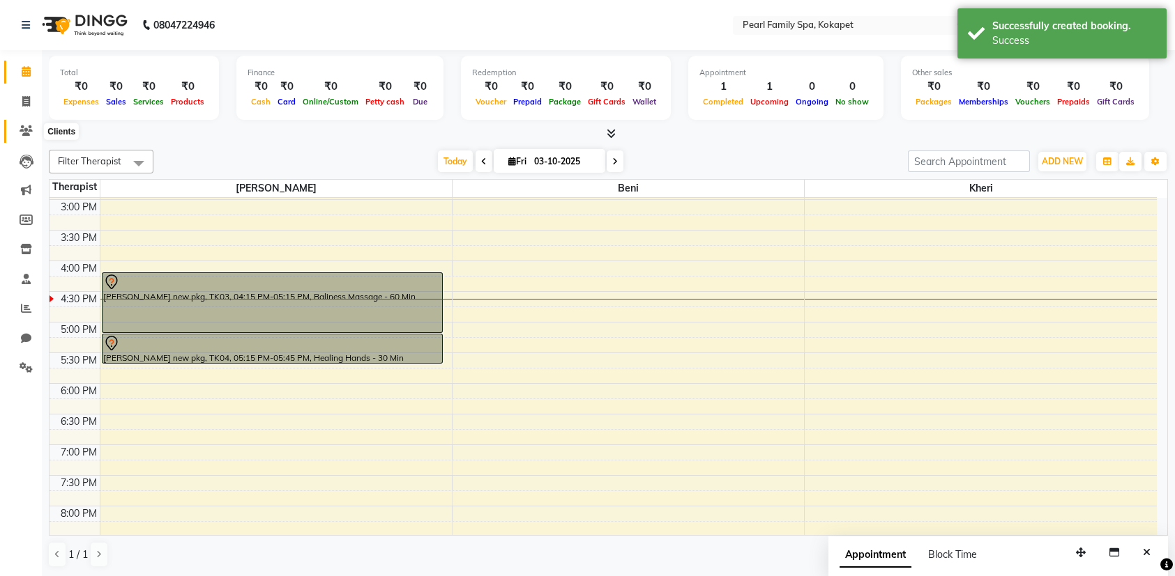
click at [27, 135] on icon at bounding box center [26, 130] width 13 height 10
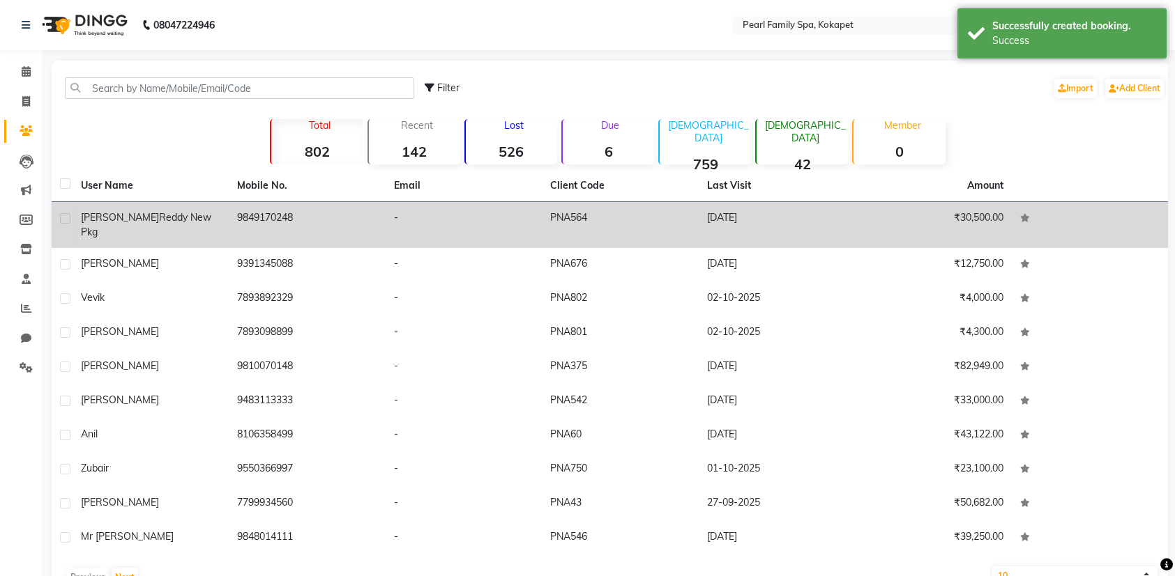
click at [123, 208] on td "[PERSON_NAME] new pkg" at bounding box center [150, 225] width 156 height 46
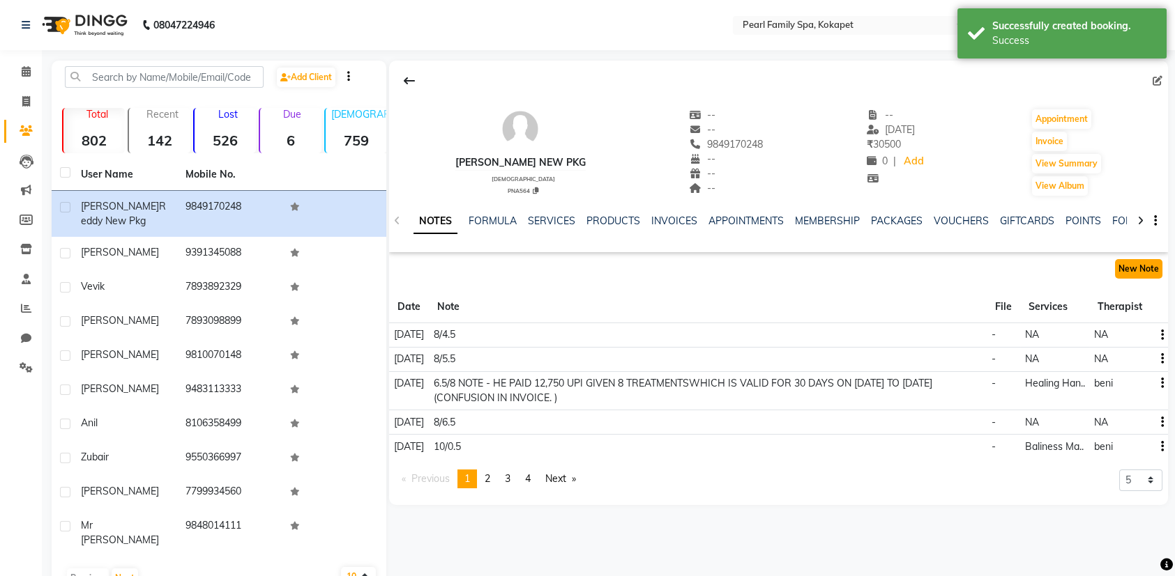
click at [1124, 268] on button "New Note" at bounding box center [1138, 269] width 47 height 20
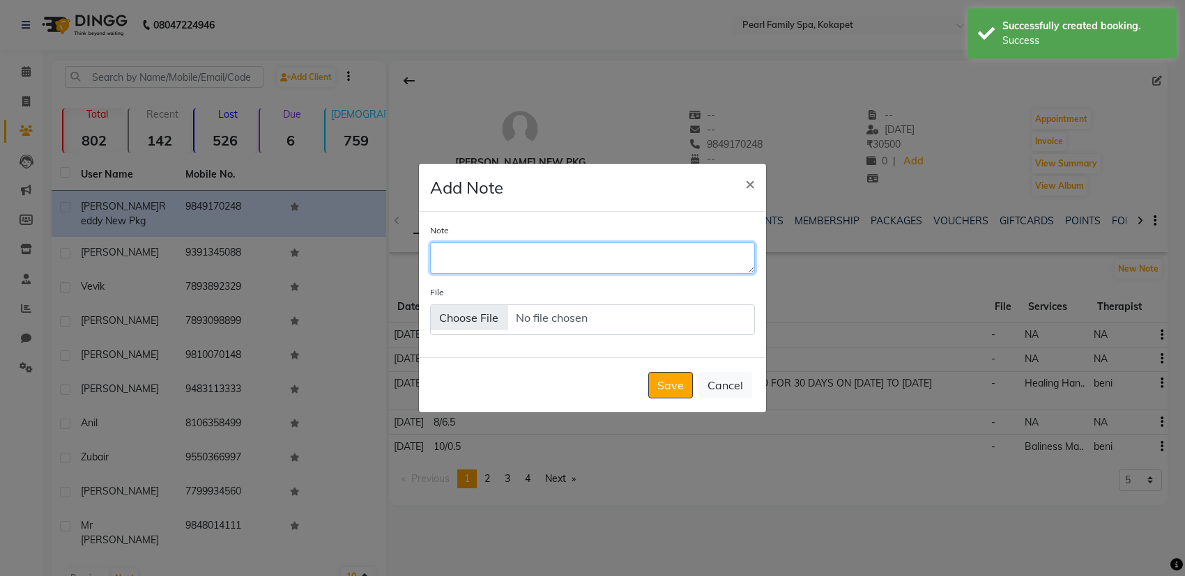
click at [701, 268] on textarea "Note" at bounding box center [592, 258] width 325 height 31
type textarea "3"
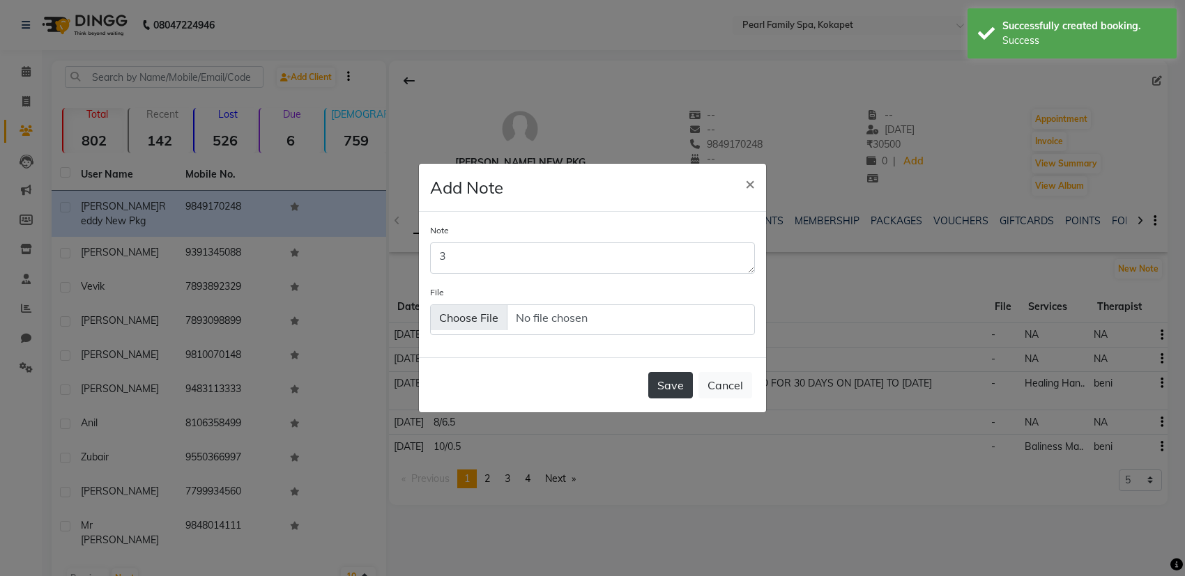
click at [677, 383] on button "Save" at bounding box center [670, 385] width 45 height 26
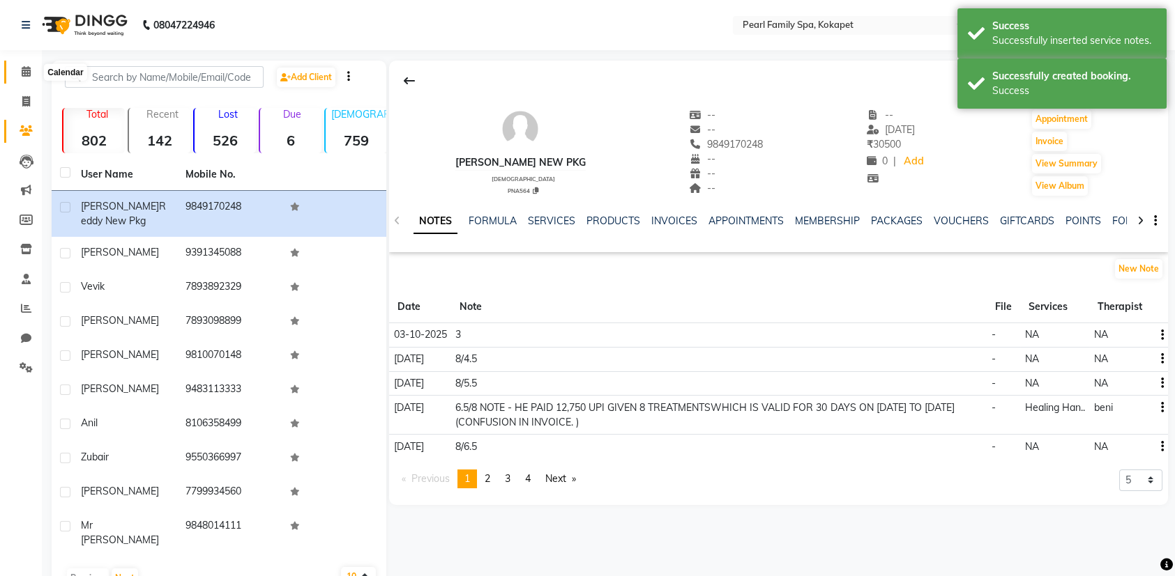
click at [30, 67] on icon at bounding box center [26, 71] width 9 height 10
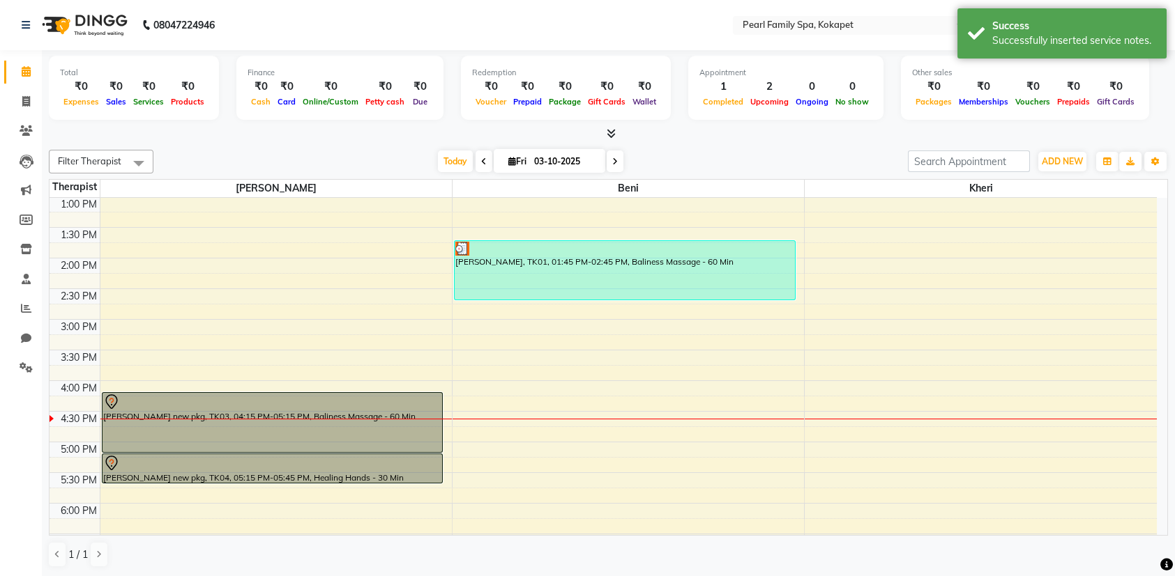
scroll to position [627, 0]
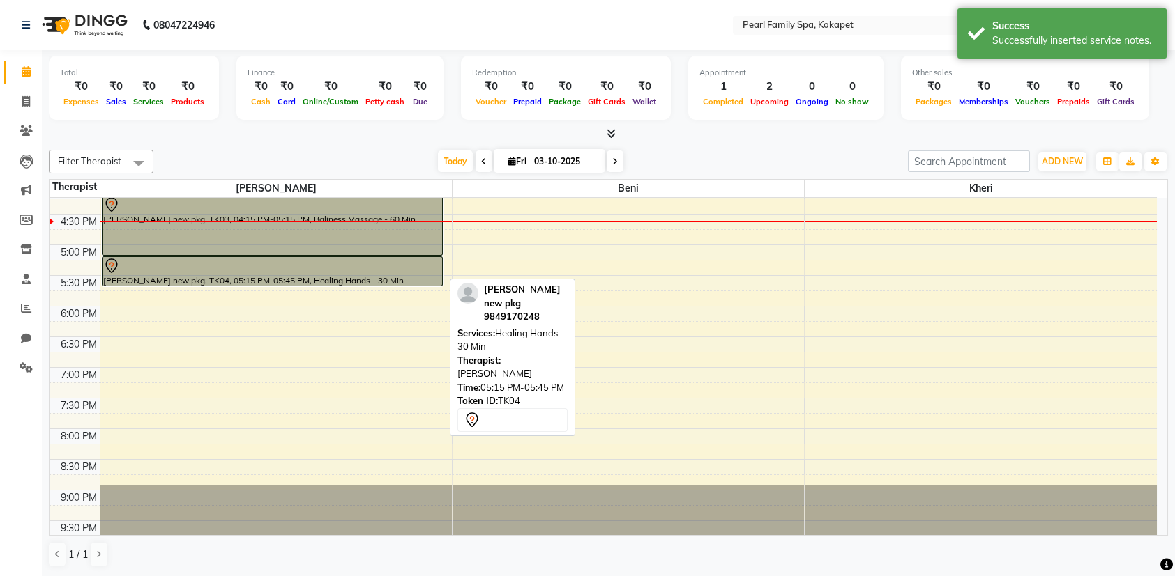
click at [304, 268] on div at bounding box center [272, 266] width 339 height 17
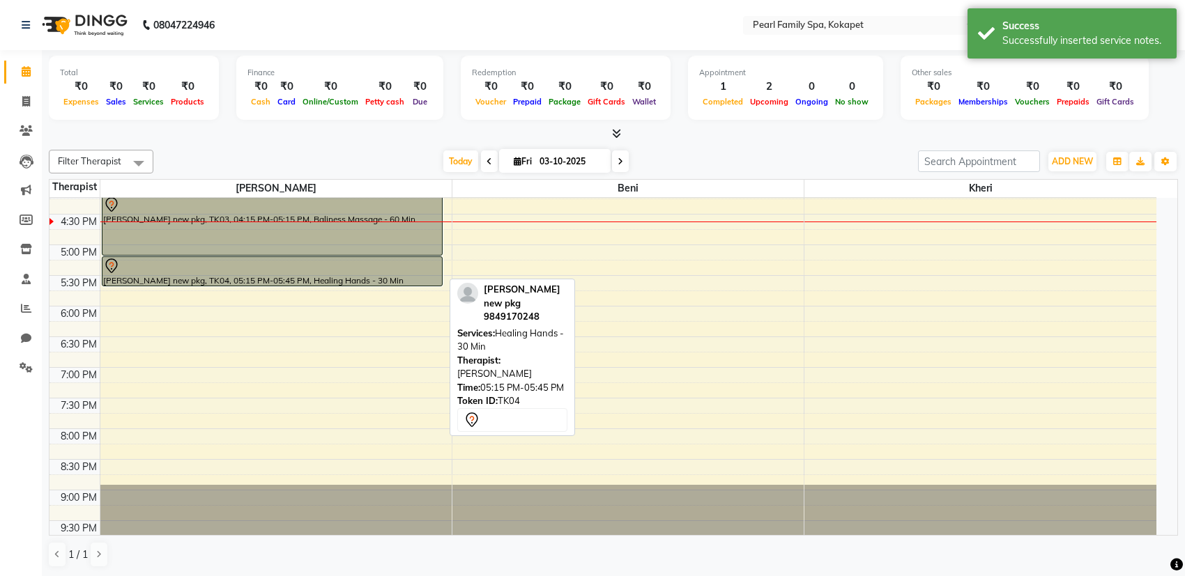
select select "7"
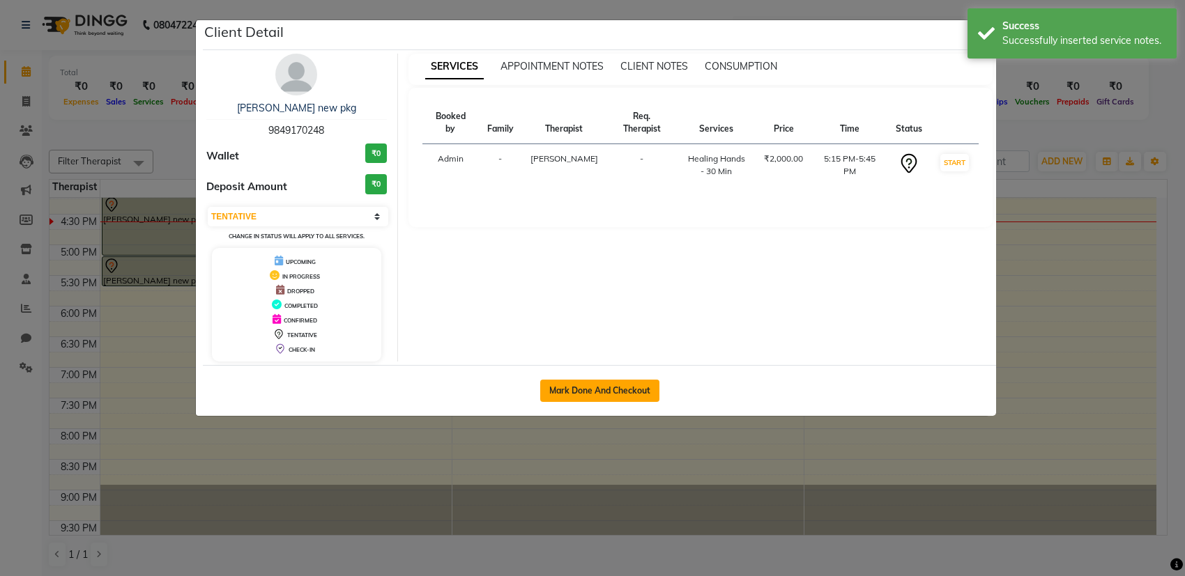
click at [544, 383] on button "Mark Done And Checkout" at bounding box center [599, 391] width 119 height 22
select select "service"
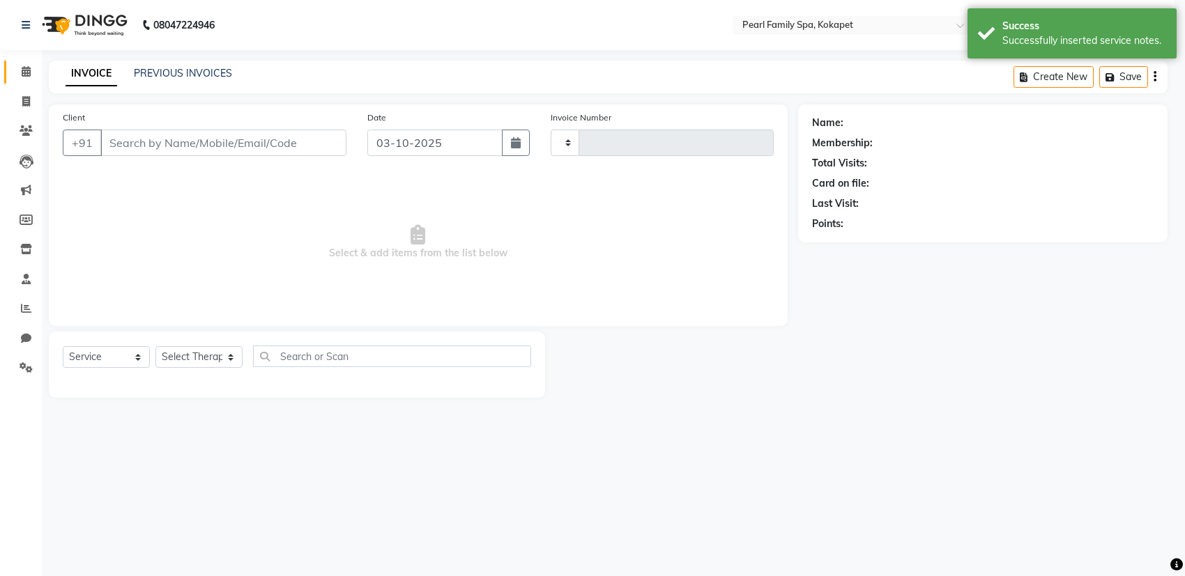
type input "0375"
select select "6217"
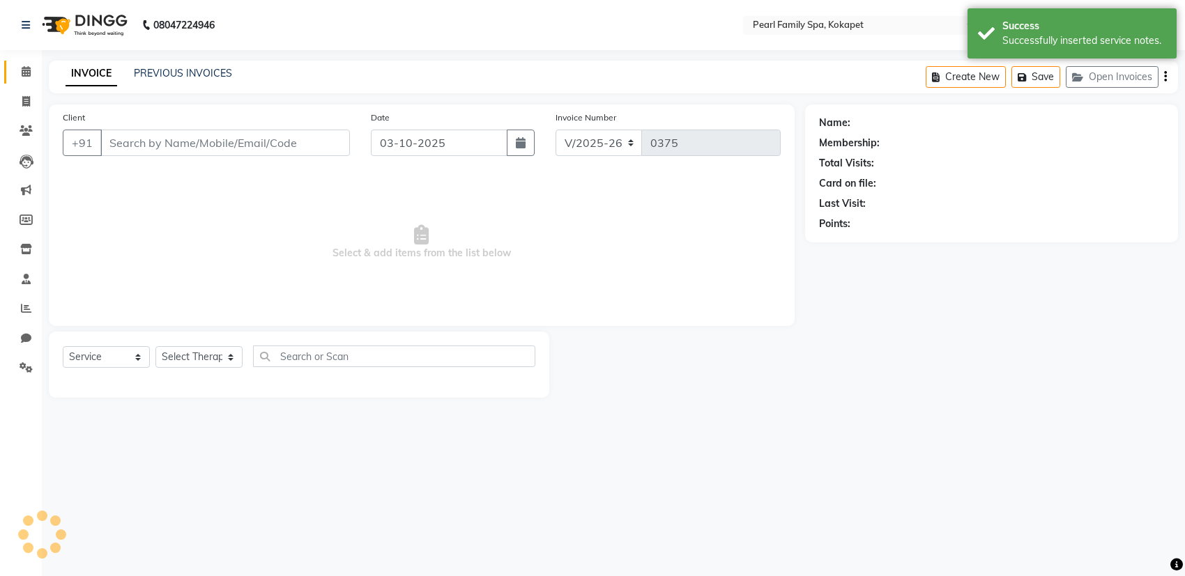
type input "9849170248"
select select "86778"
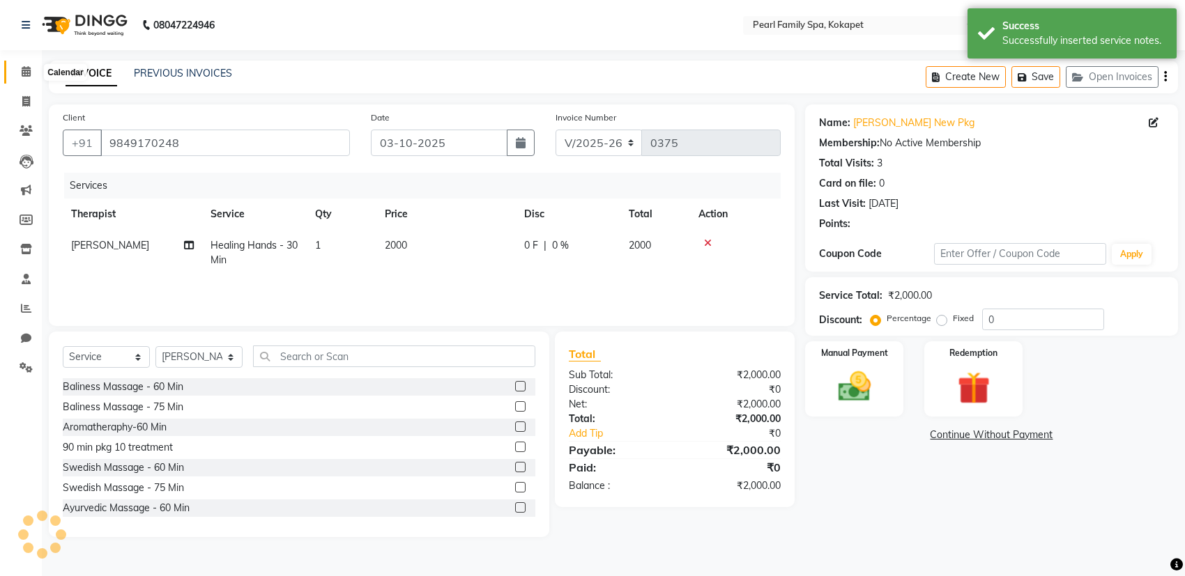
click at [24, 71] on icon at bounding box center [26, 71] width 9 height 10
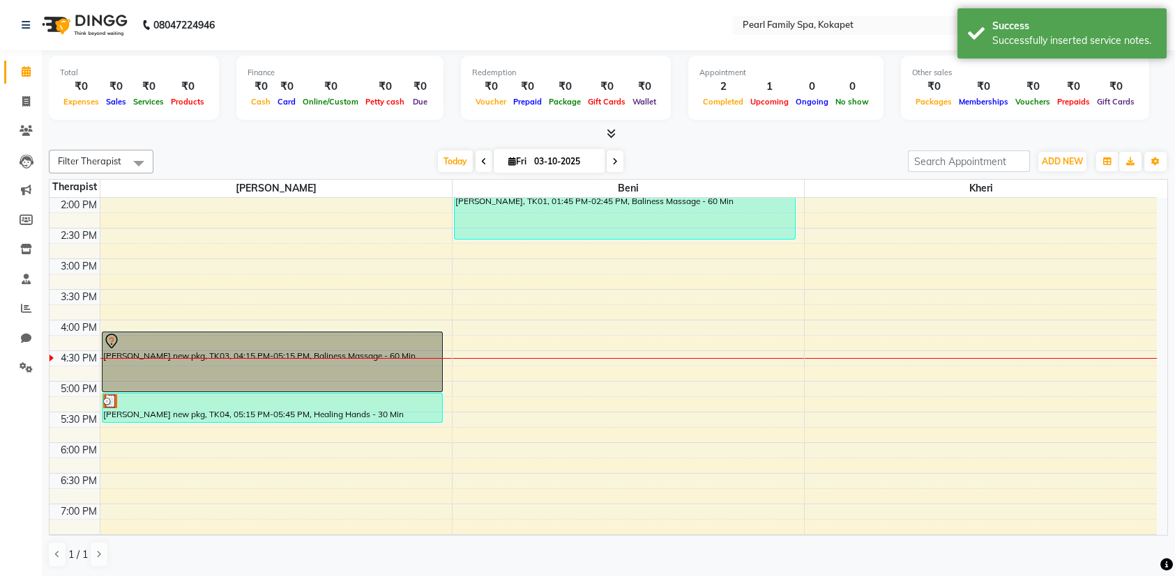
scroll to position [627, 0]
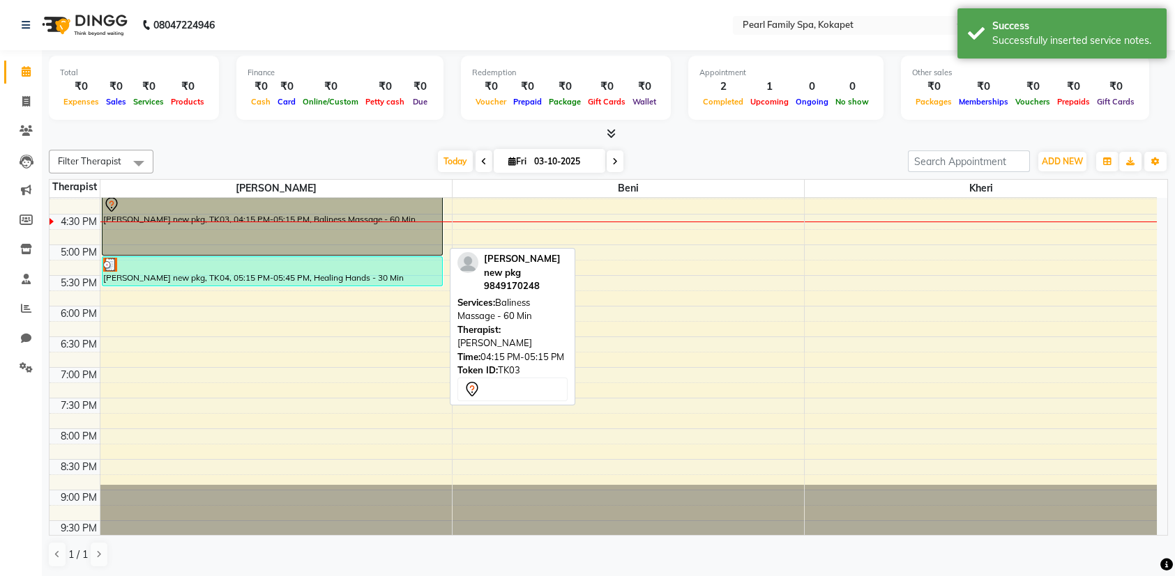
click at [229, 220] on div "[PERSON_NAME] new pkg, TK03, 04:15 PM-05:15 PM, Baliness Massage - 60 Min" at bounding box center [272, 225] width 340 height 59
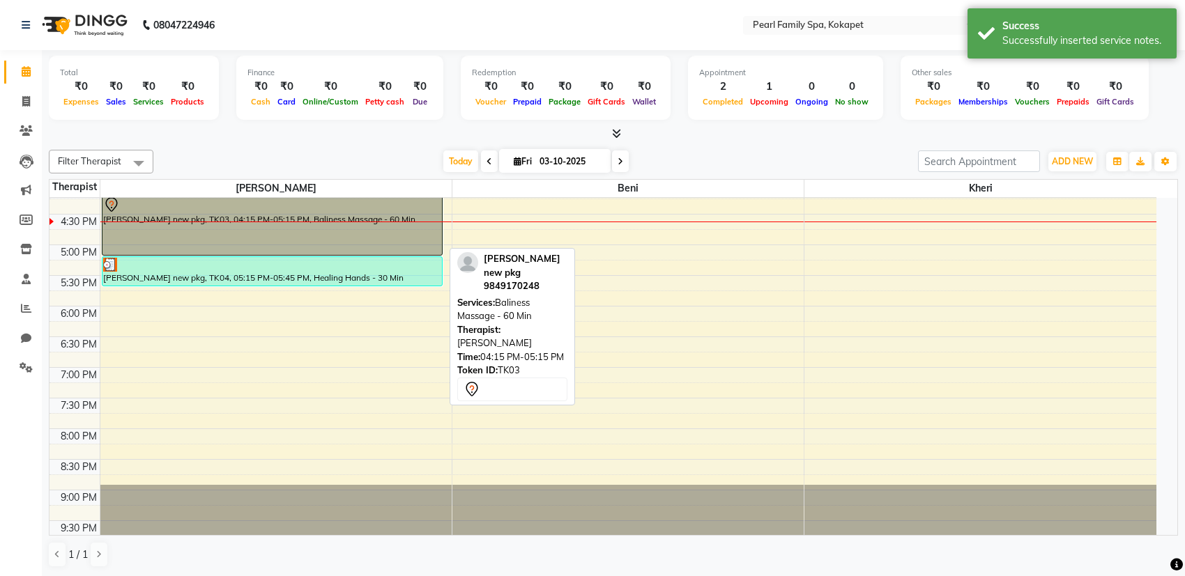
select select "7"
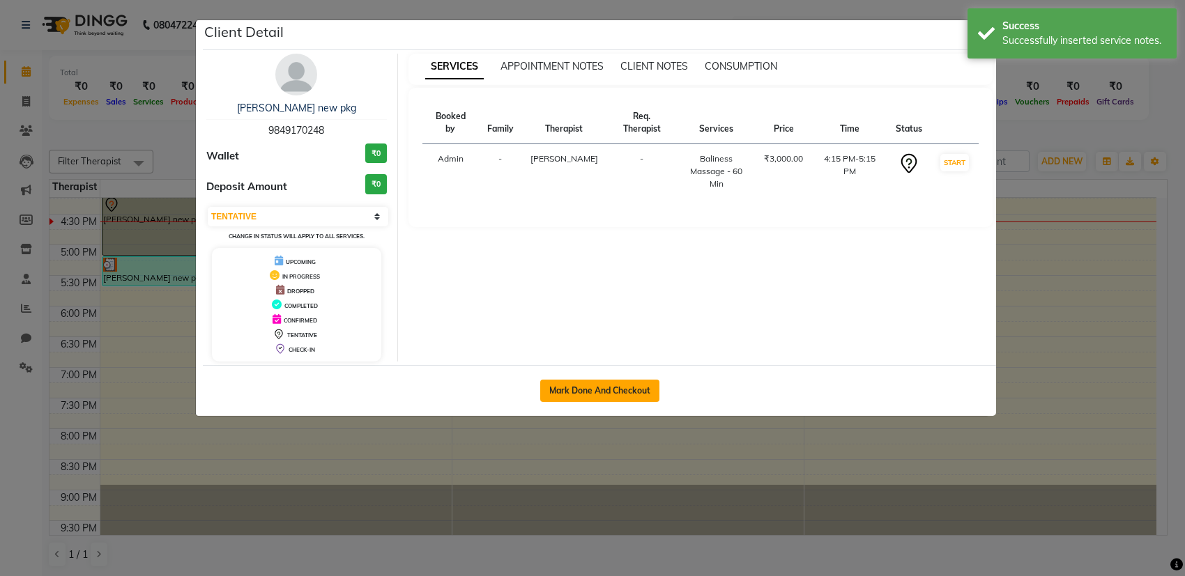
drag, startPoint x: 542, startPoint y: 390, endPoint x: 371, endPoint y: 197, distance: 257.7
click at [542, 390] on button "Mark Done And Checkout" at bounding box center [599, 391] width 119 height 22
select select "6217"
select select "service"
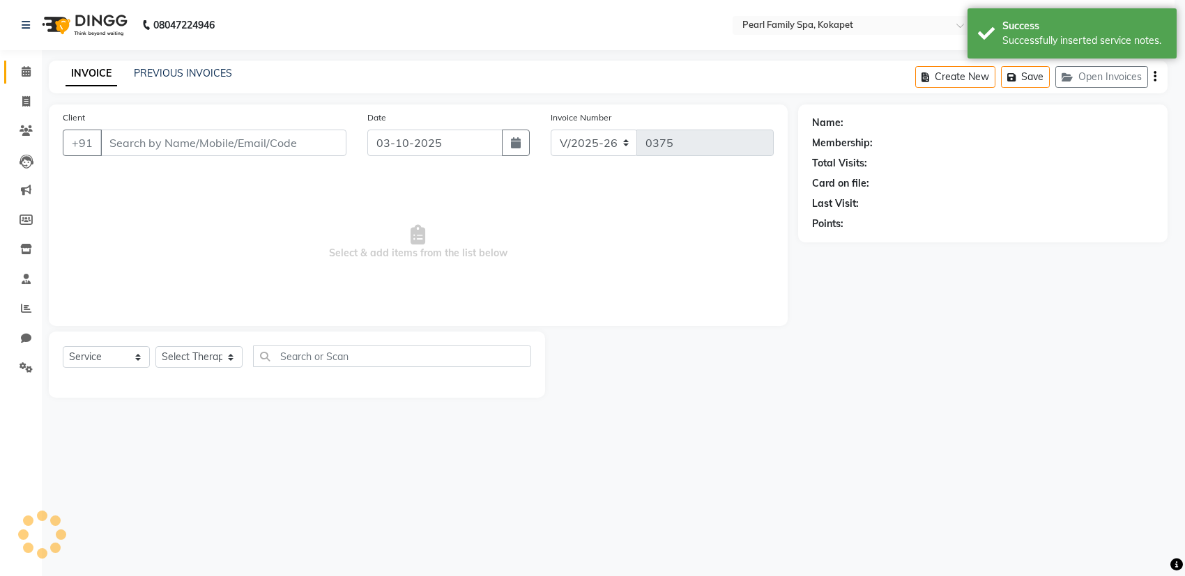
select select "3"
type input "9849170248"
select select "86778"
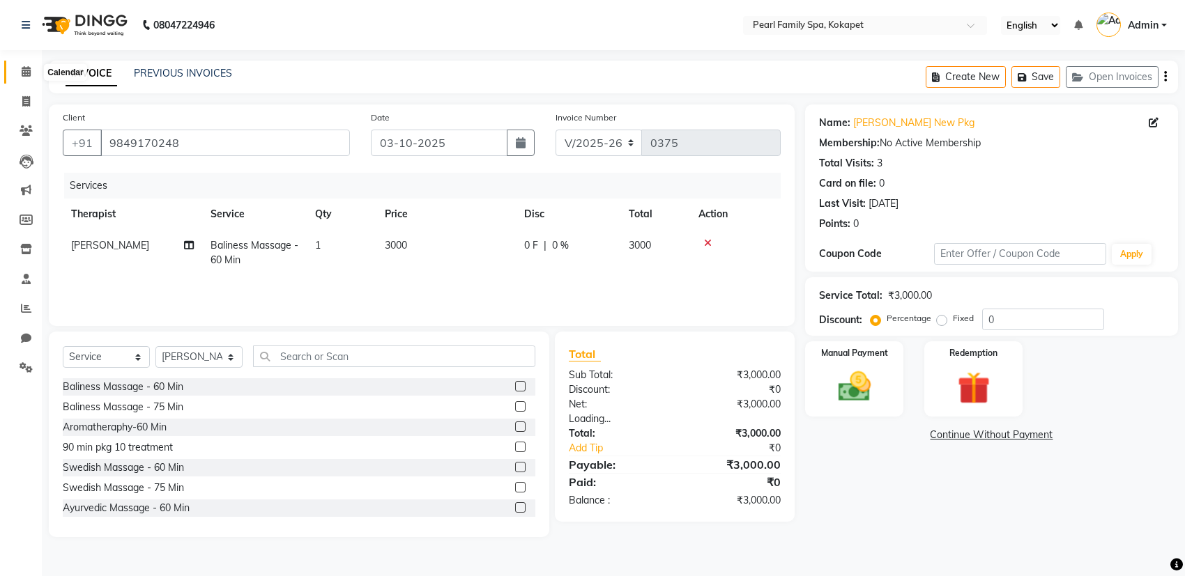
click at [16, 63] on link "Calendar" at bounding box center [20, 72] width 33 height 23
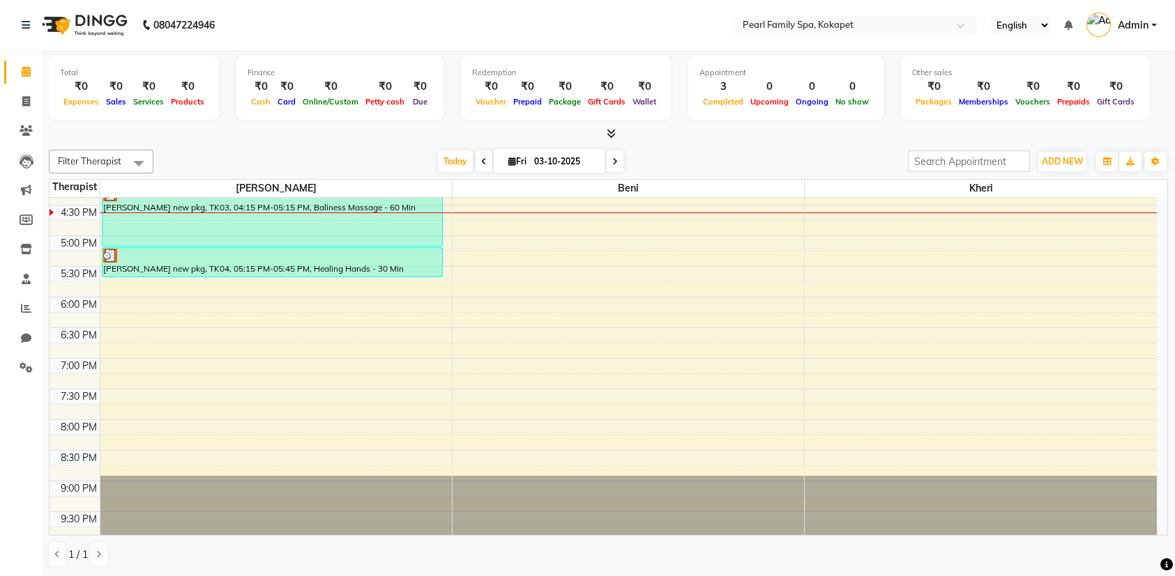
scroll to position [637, 0]
click at [822, 213] on div "6:00 AM 6:30 AM 7:00 AM 7:30 AM 8:00 AM 8:30 AM 9:00 AM 9:30 AM 10:00 AM 10:30 …" at bounding box center [602, 51] width 1107 height 981
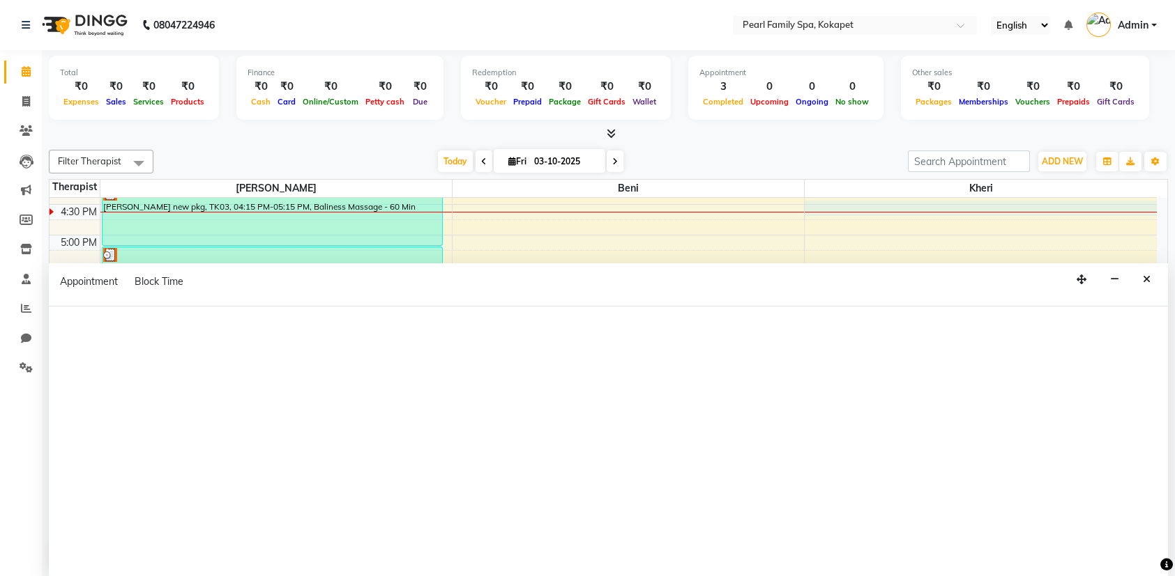
select select "89285"
select select "990"
select select "tentative"
